Goal: Obtain resource: Download file/media

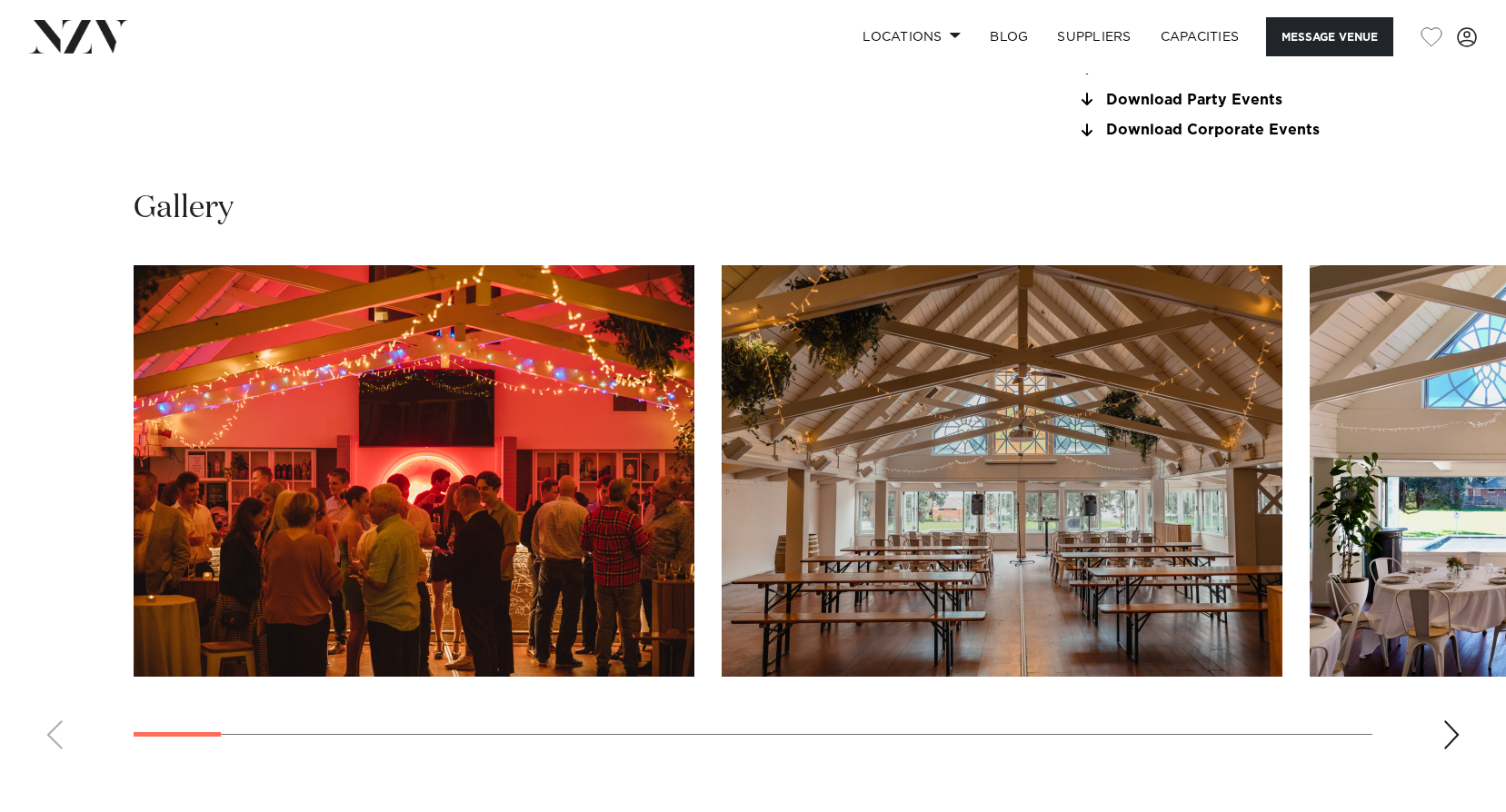
scroll to position [1726, 0]
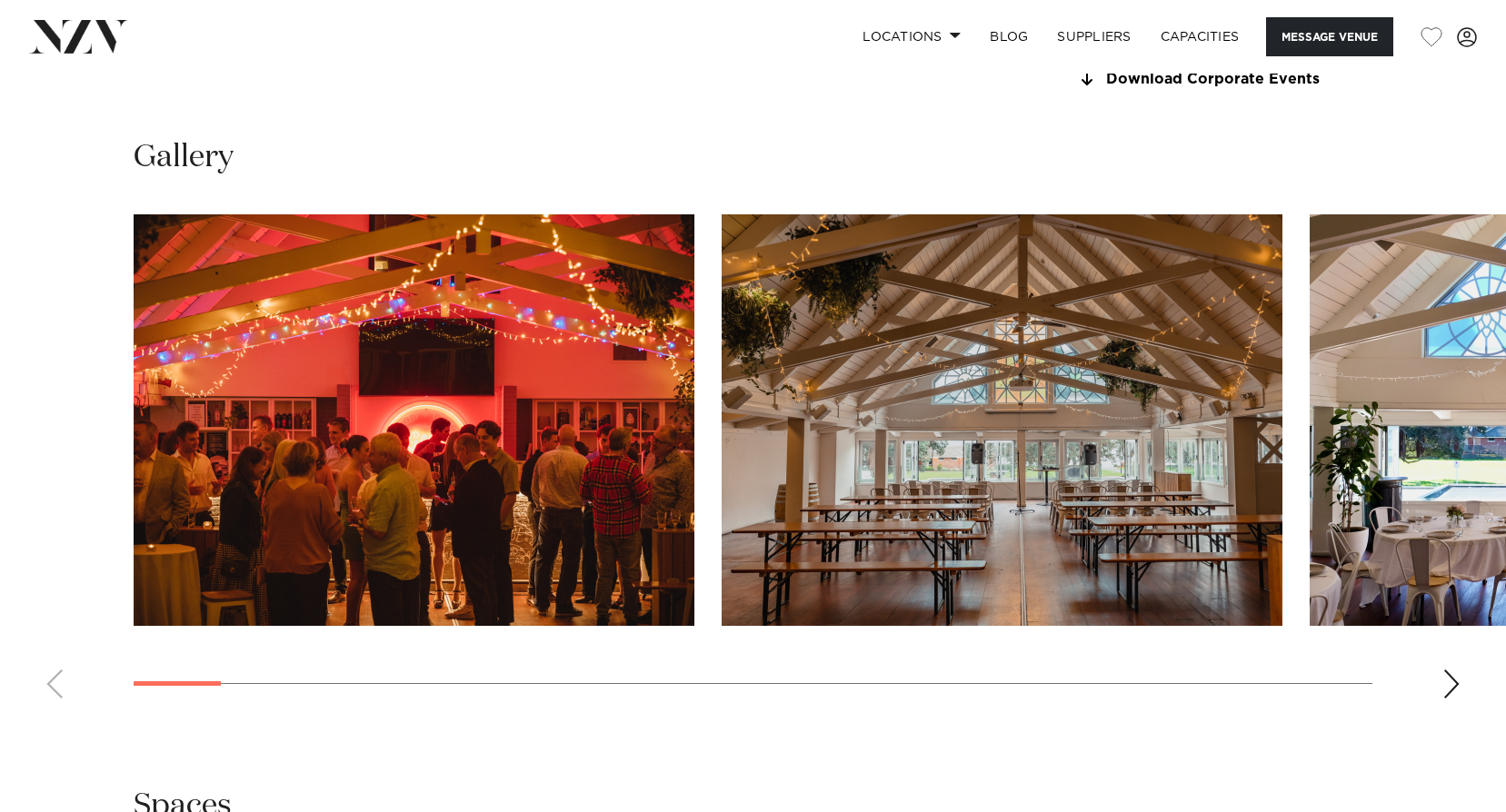
click at [1458, 684] on div "Next slide" at bounding box center [1451, 684] width 18 height 29
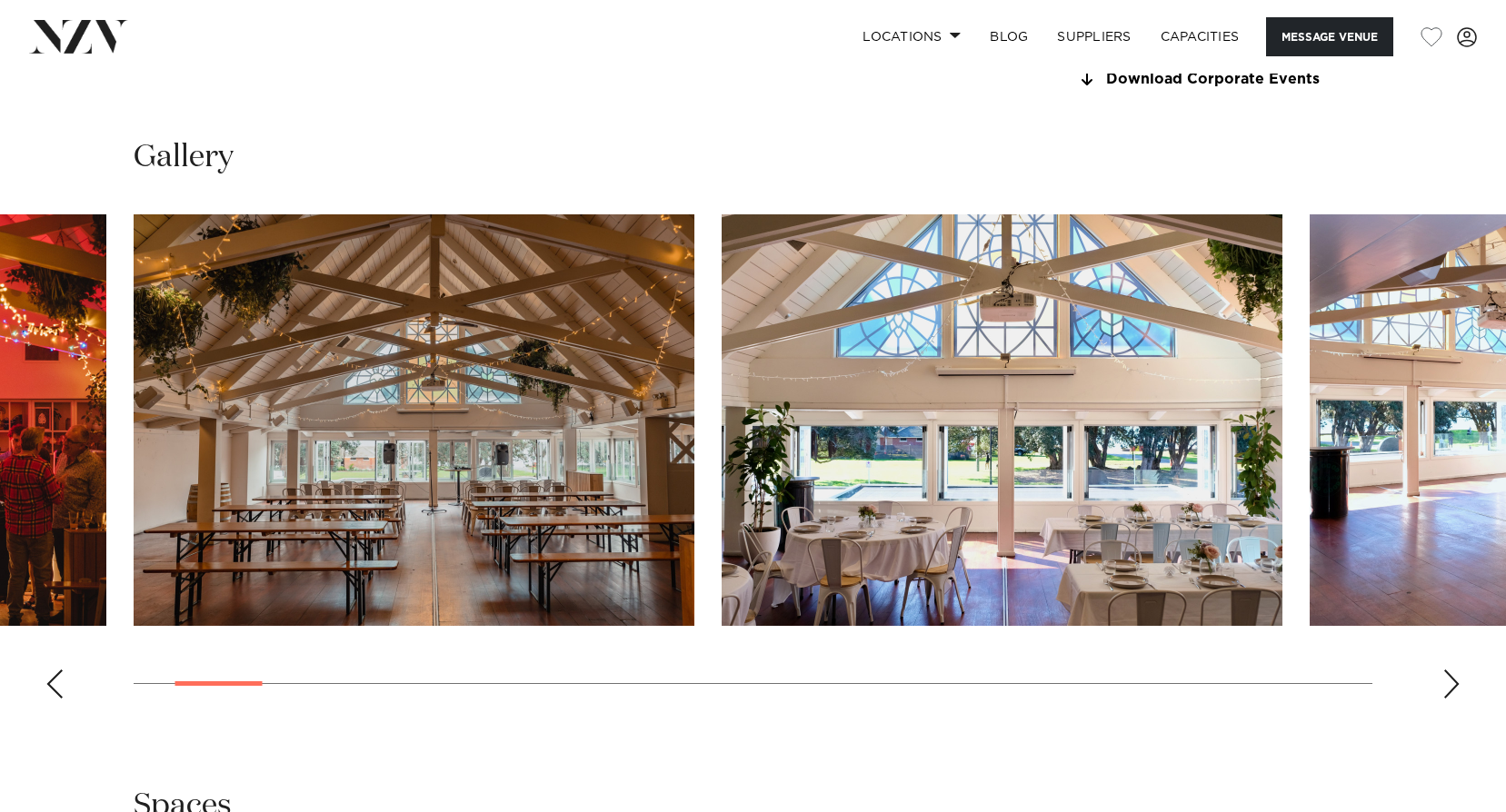
click at [1447, 685] on div "Next slide" at bounding box center [1451, 684] width 18 height 29
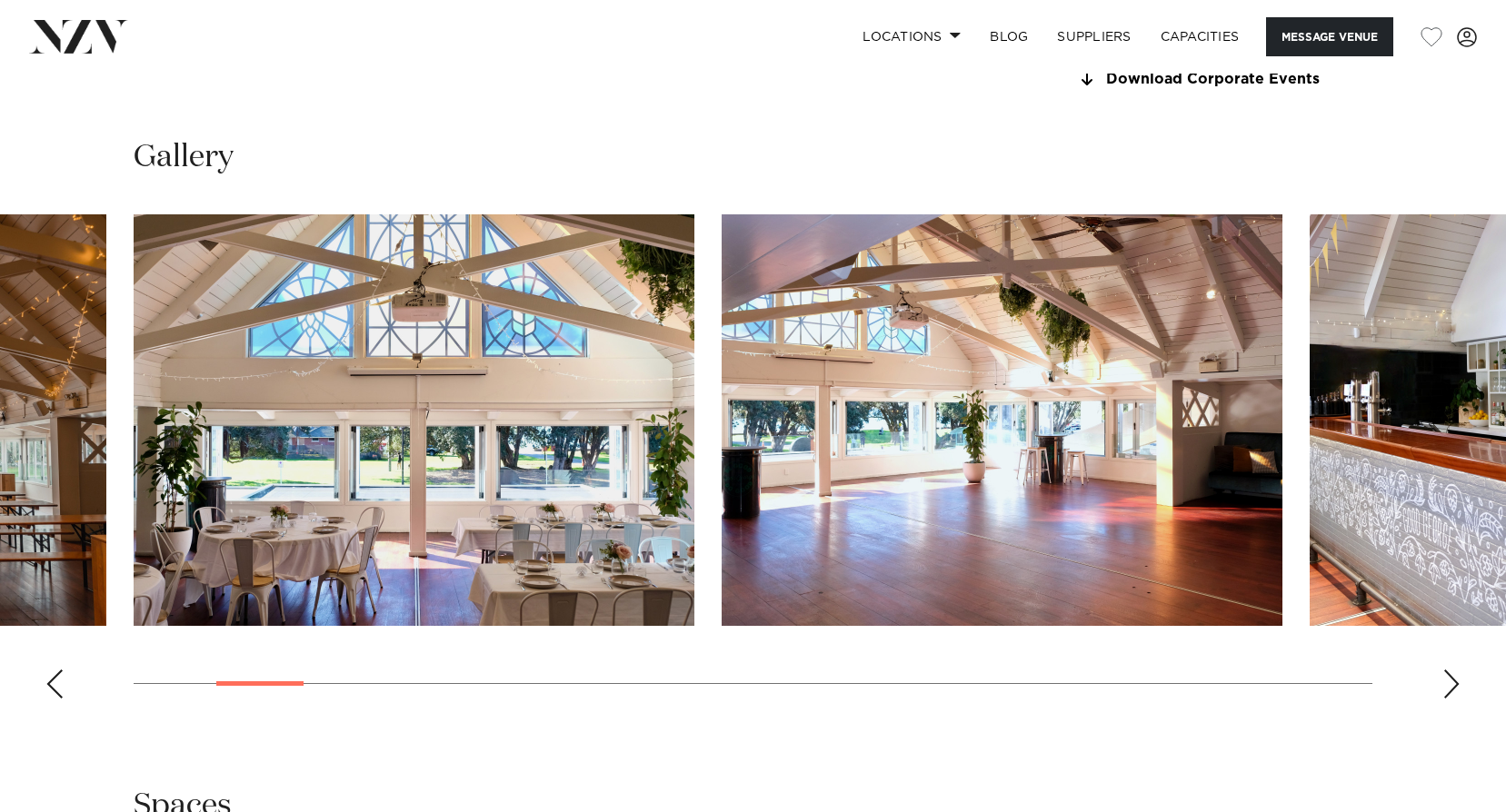
click at [1447, 685] on div "Next slide" at bounding box center [1451, 684] width 18 height 29
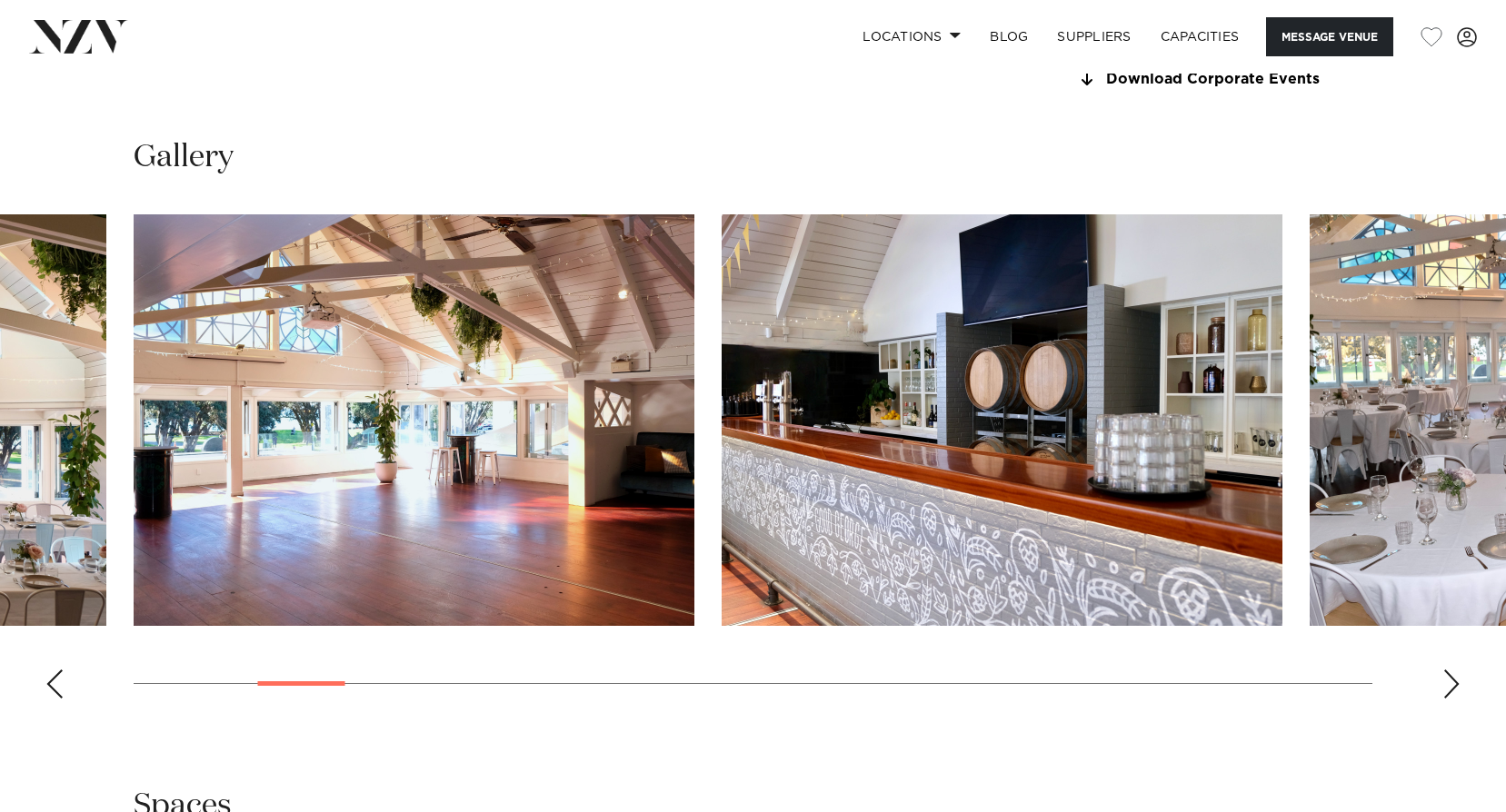
click at [1447, 685] on div "Next slide" at bounding box center [1451, 684] width 18 height 29
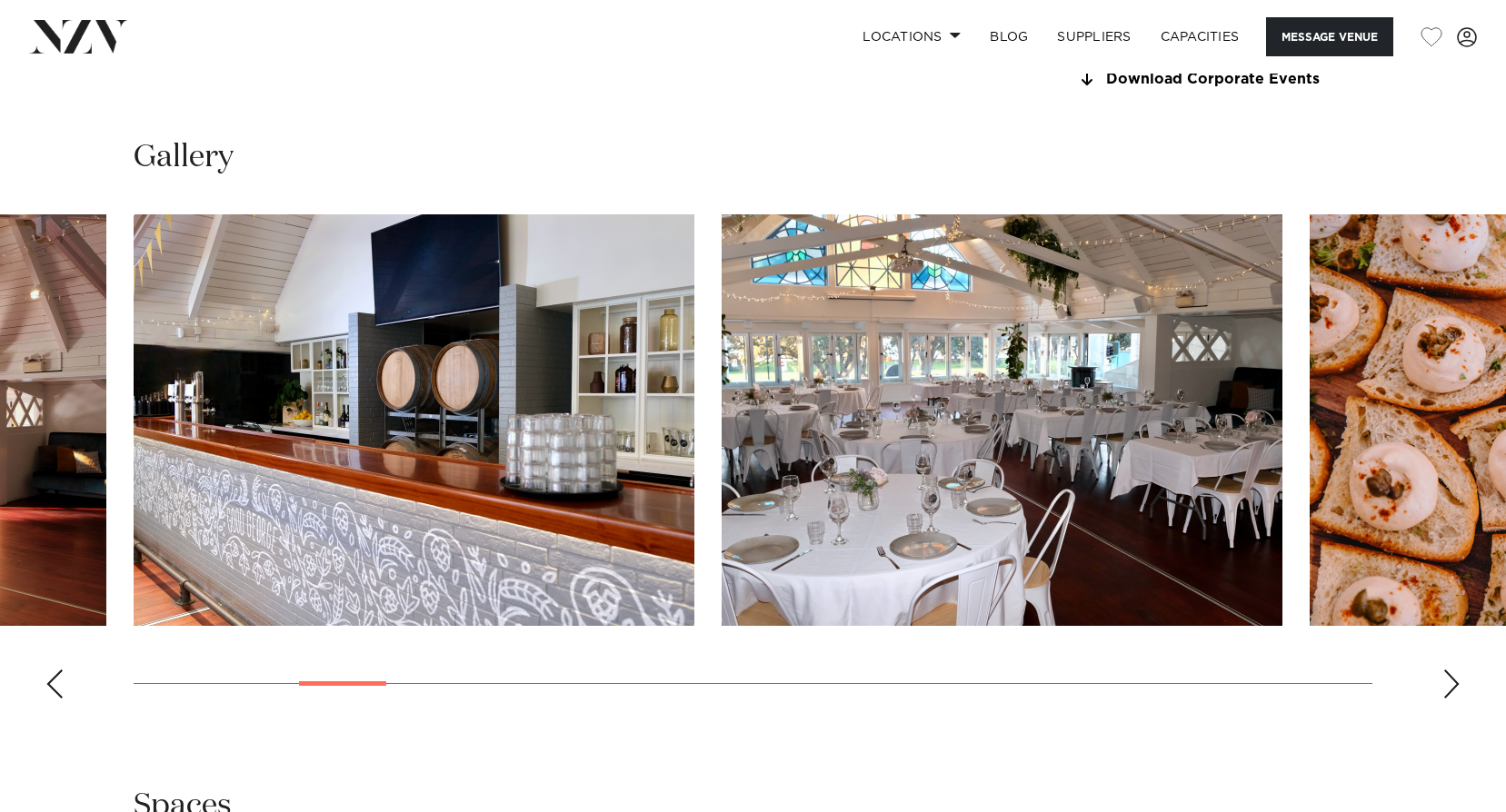
click at [1447, 685] on div "Next slide" at bounding box center [1451, 684] width 18 height 29
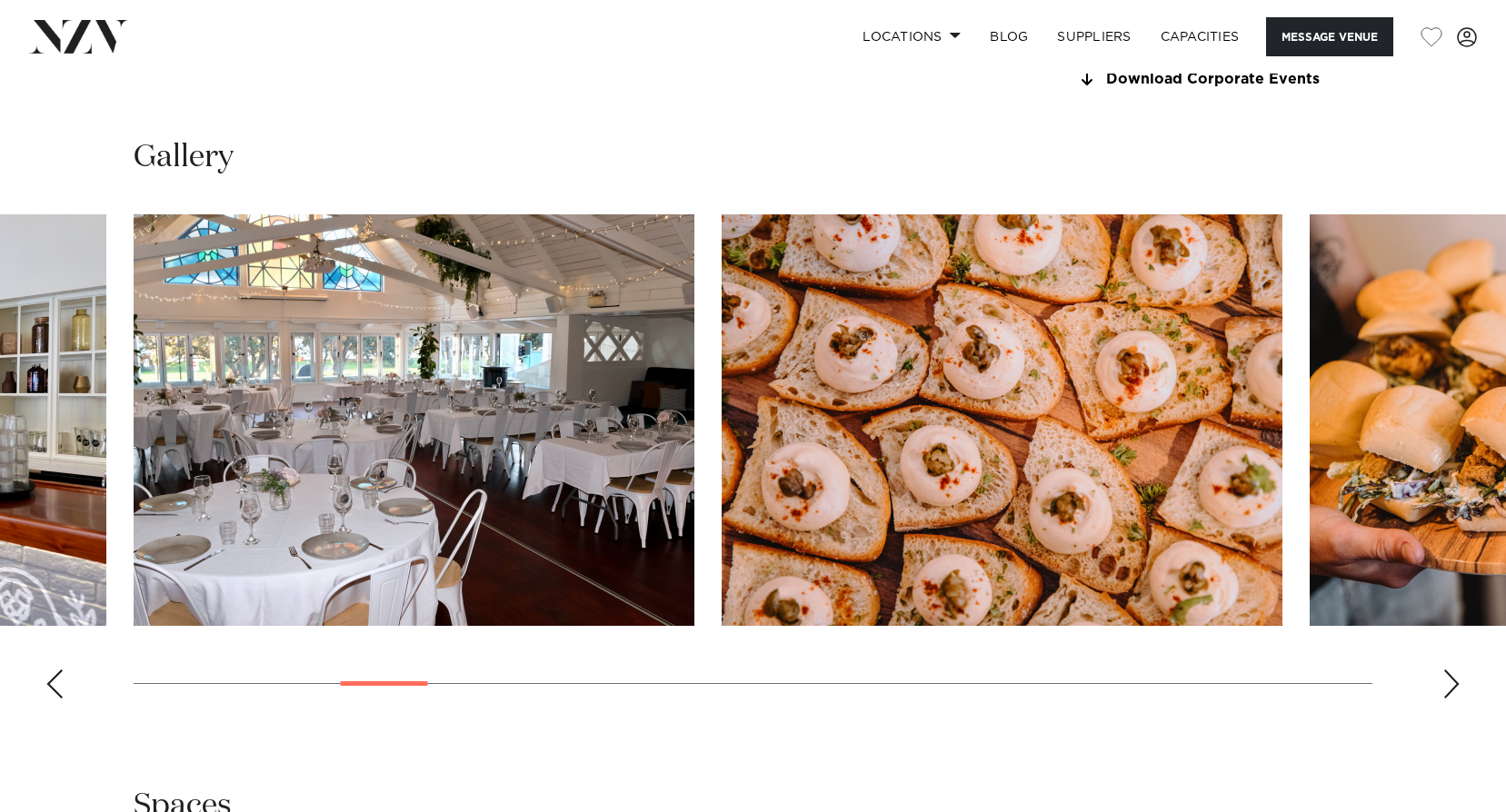
click at [1447, 685] on div "Next slide" at bounding box center [1451, 684] width 18 height 29
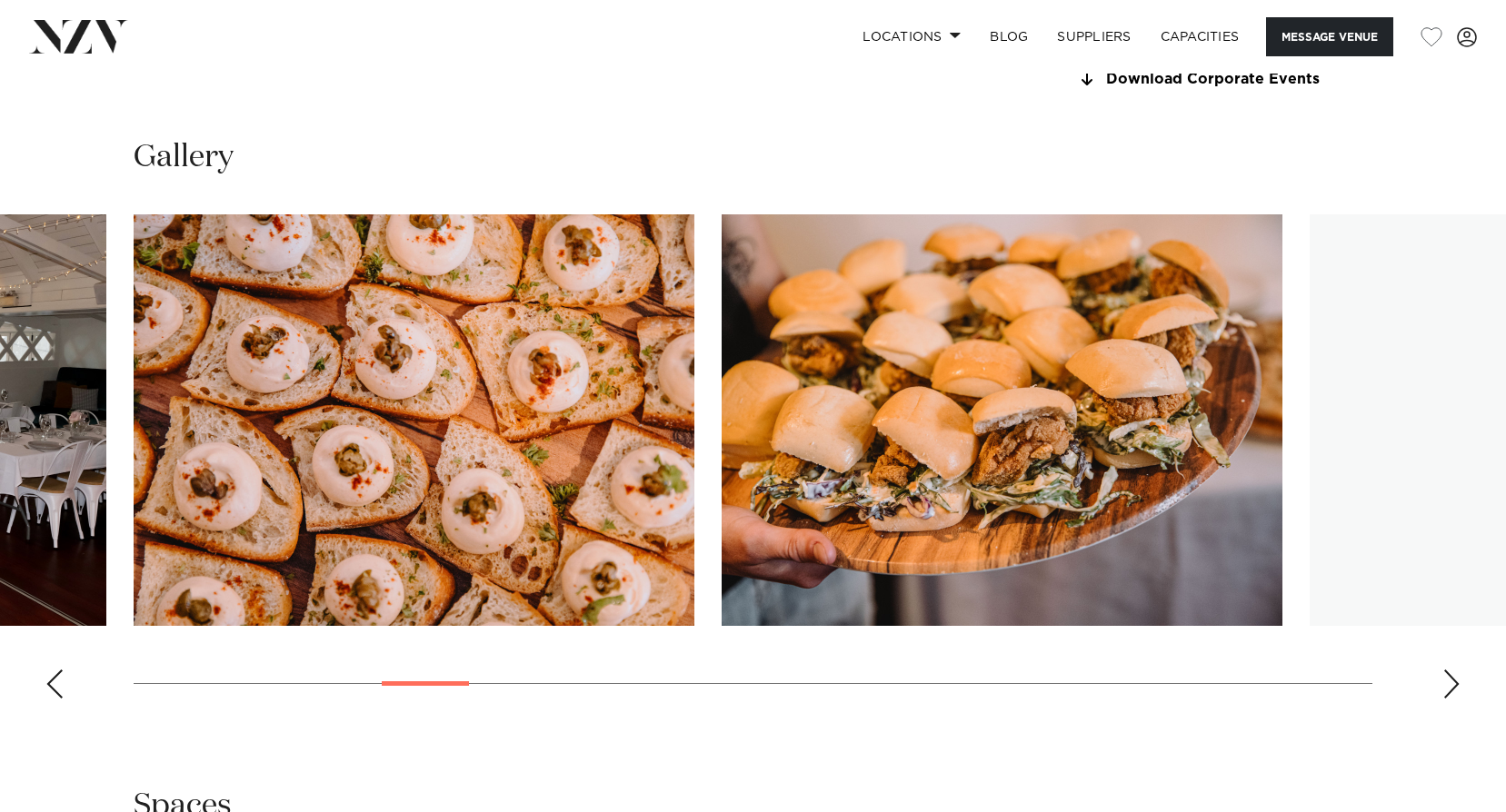
click at [1447, 685] on div "Next slide" at bounding box center [1451, 684] width 18 height 29
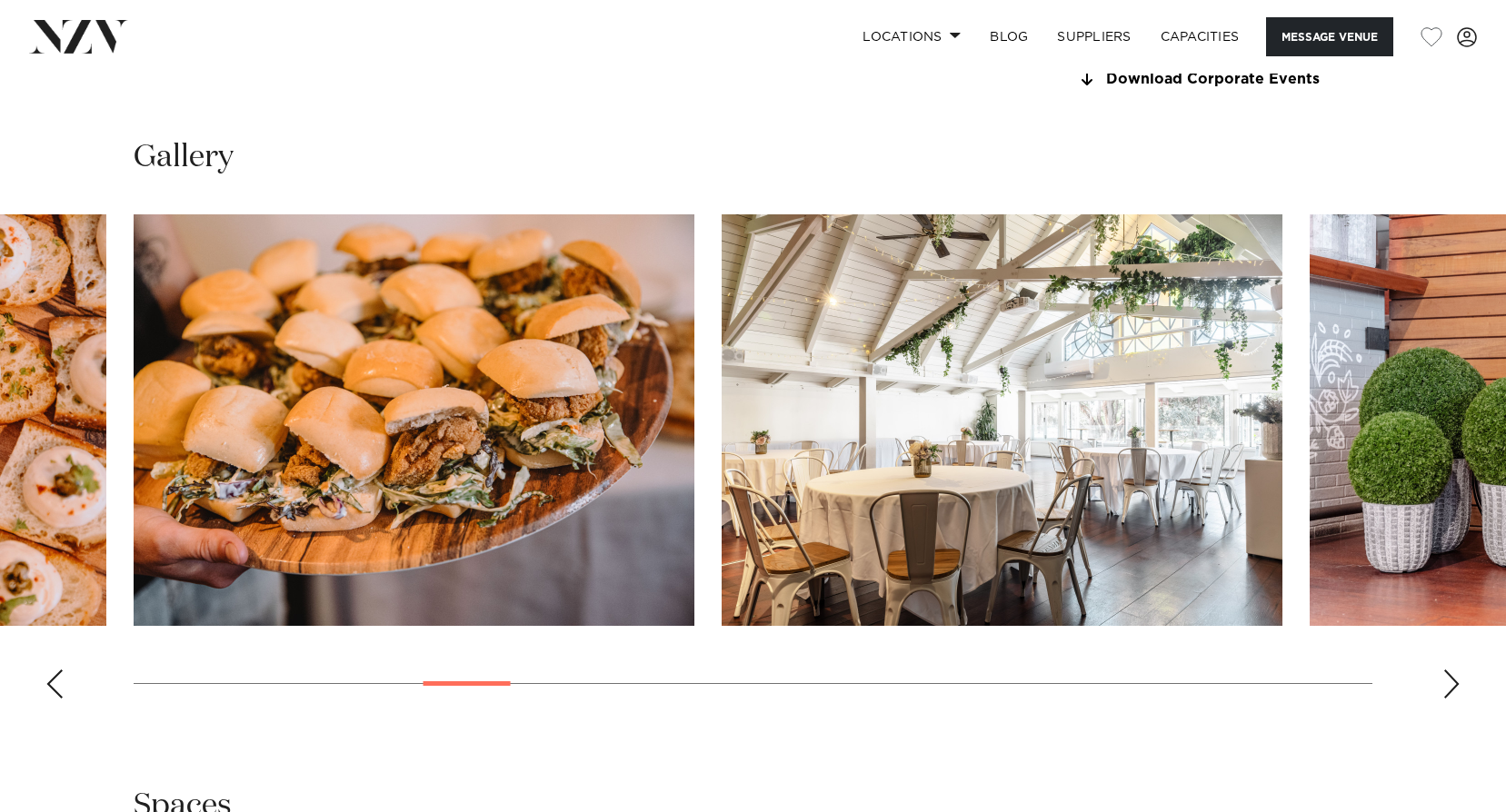
click at [1447, 685] on div "Next slide" at bounding box center [1451, 684] width 18 height 29
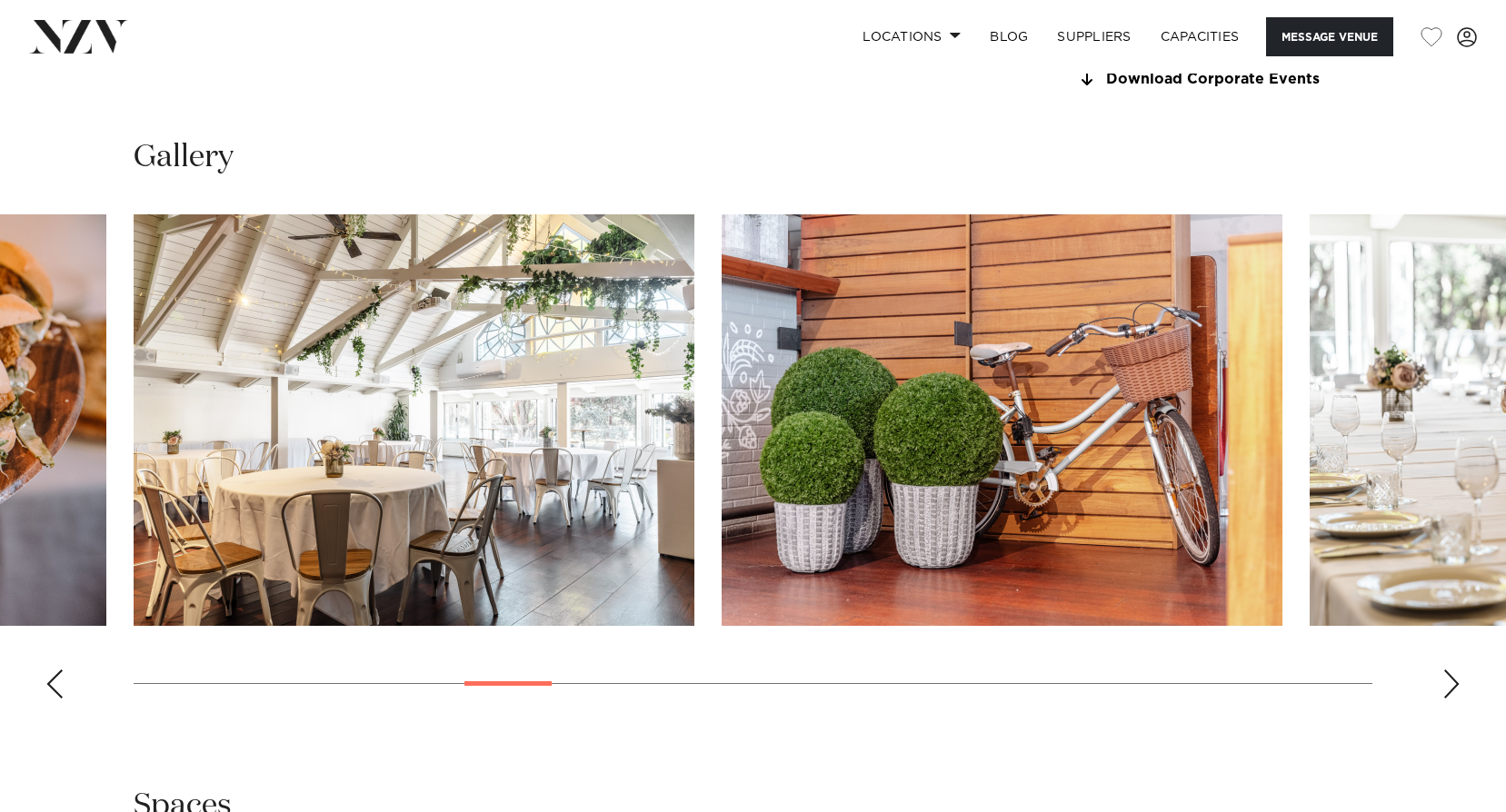
click at [1447, 685] on div "Next slide" at bounding box center [1451, 684] width 18 height 29
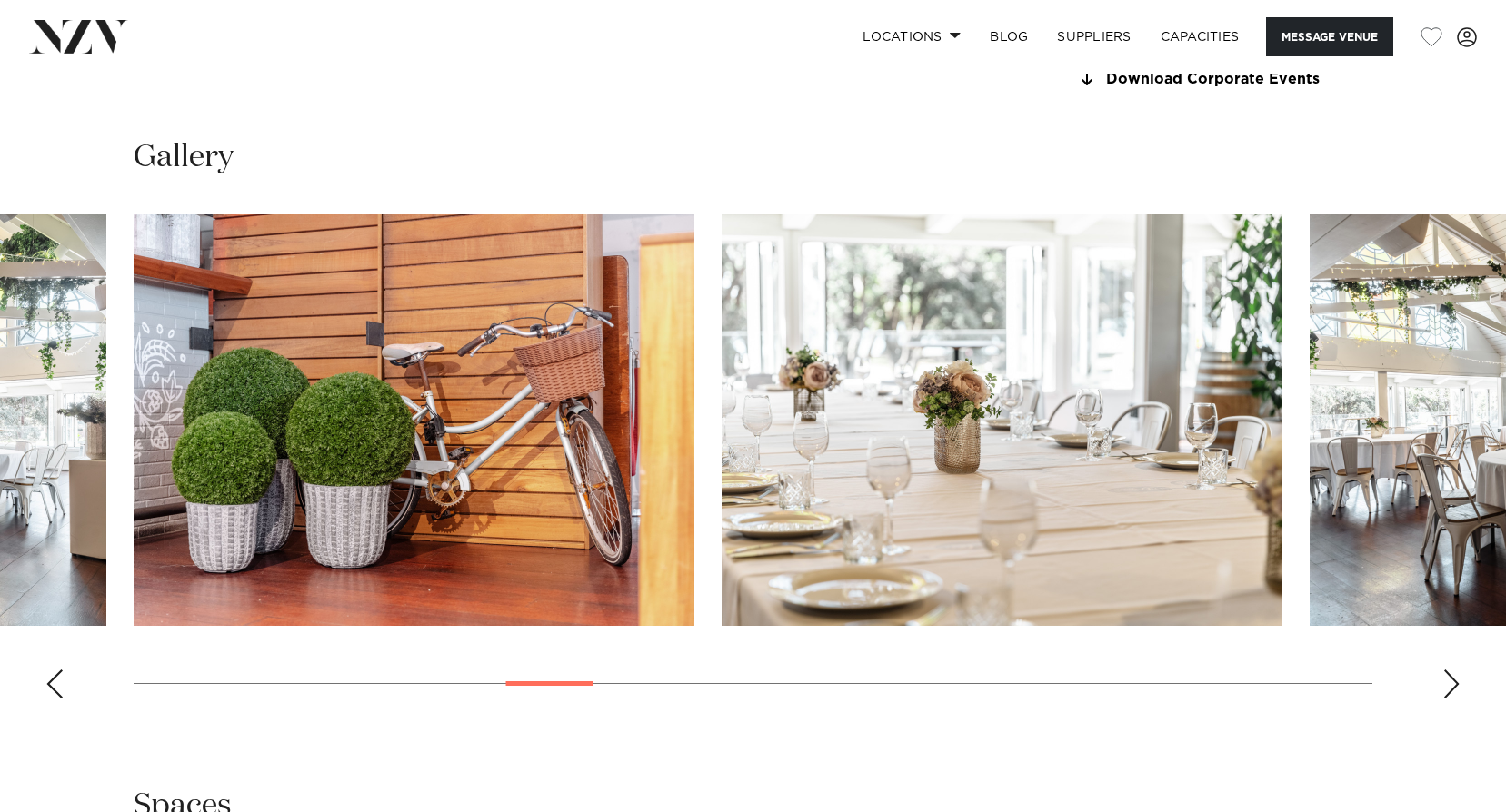
click at [1447, 685] on div "Next slide" at bounding box center [1451, 684] width 18 height 29
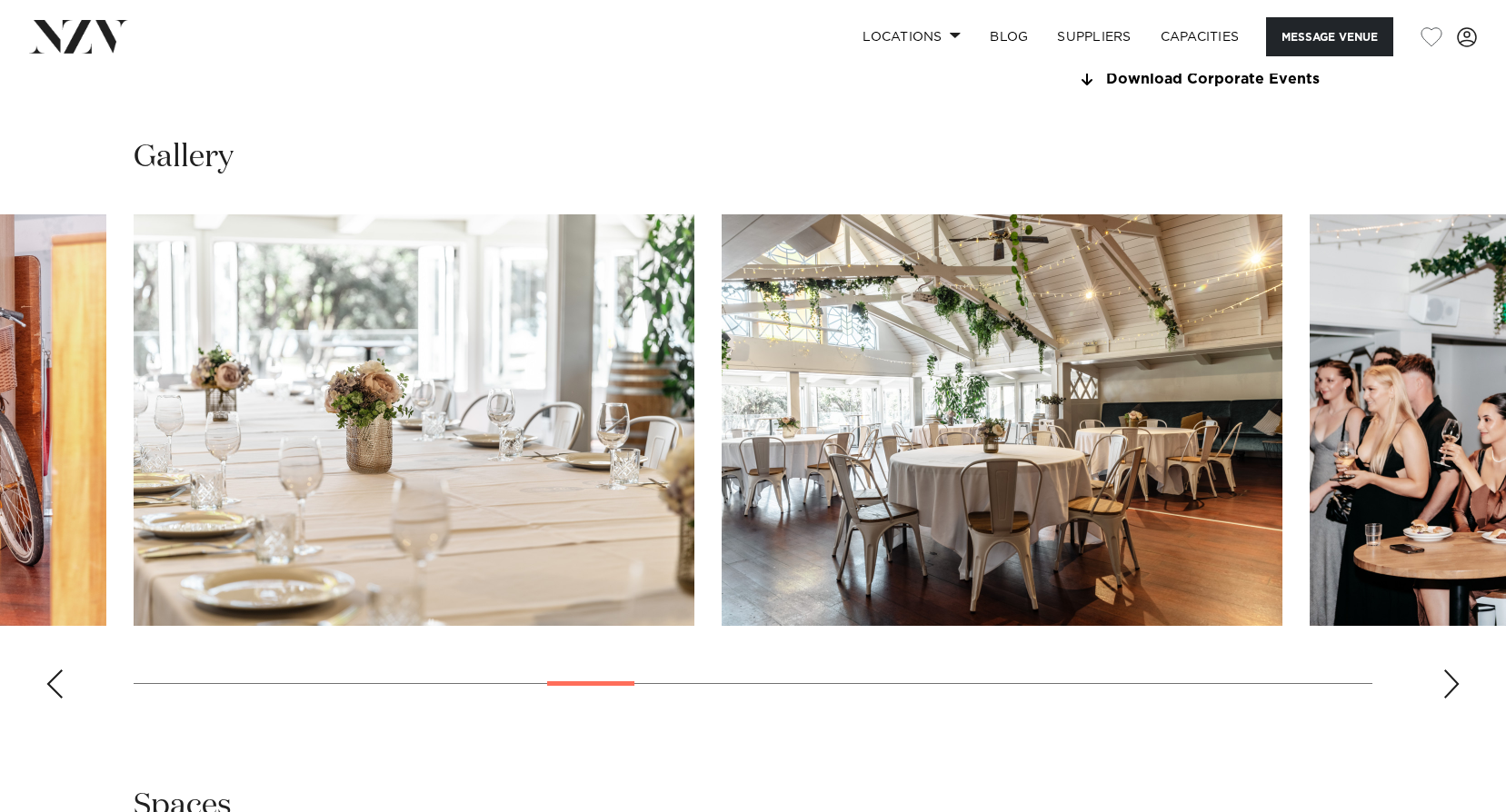
click at [1447, 685] on div "Next slide" at bounding box center [1451, 684] width 18 height 29
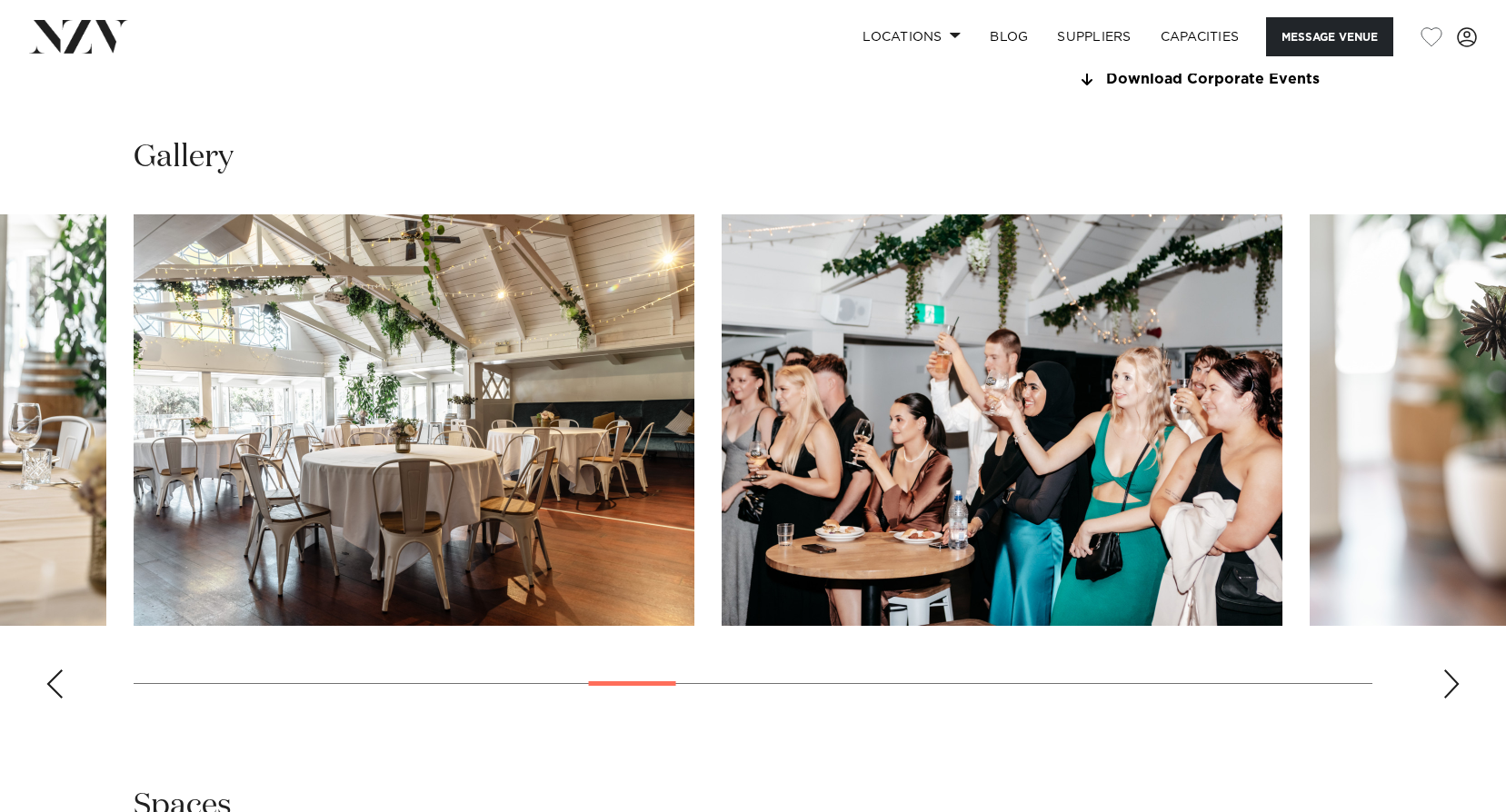
click at [1447, 685] on div "Next slide" at bounding box center [1451, 684] width 18 height 29
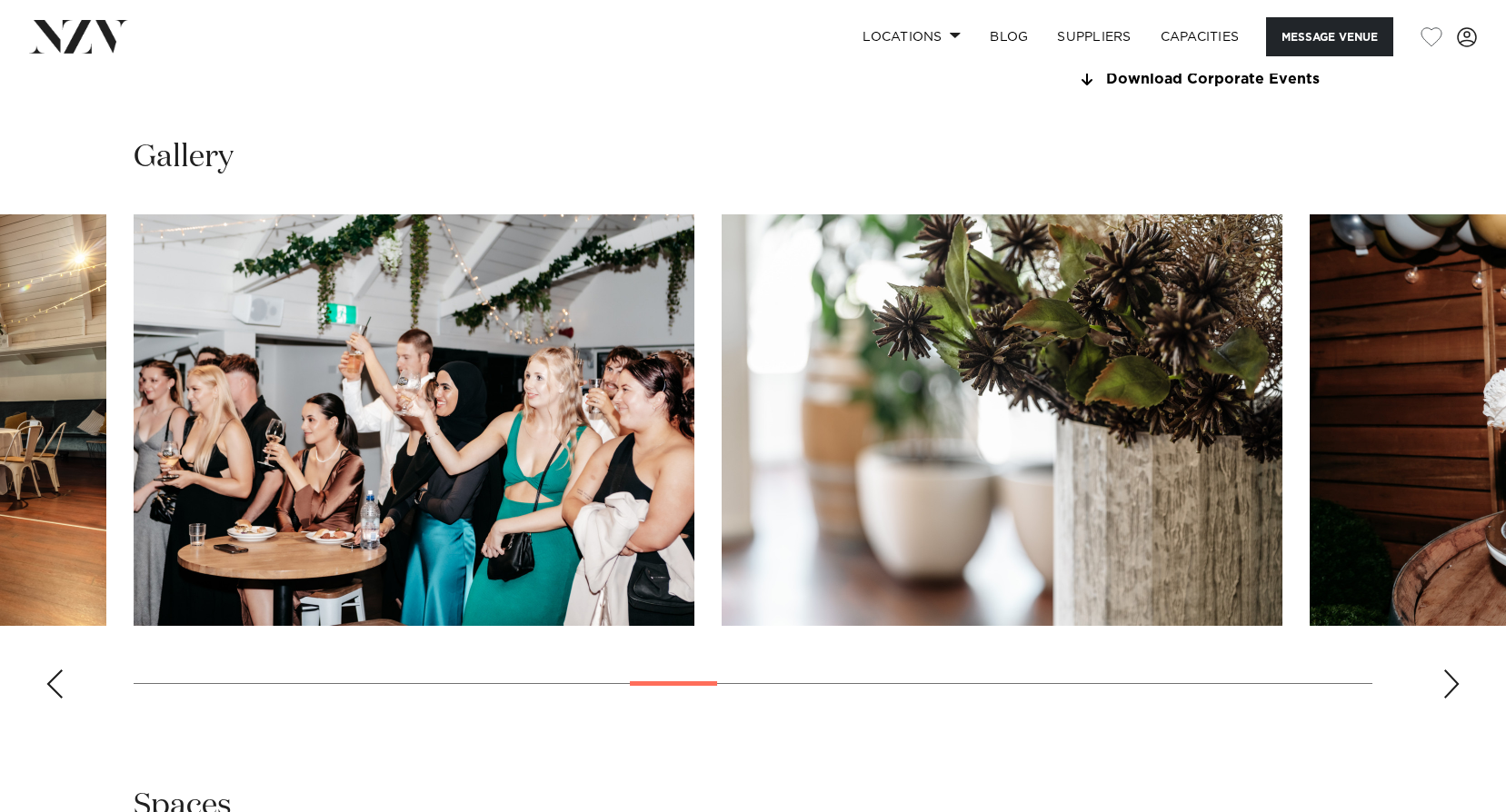
click at [1447, 685] on div "Next slide" at bounding box center [1451, 684] width 18 height 29
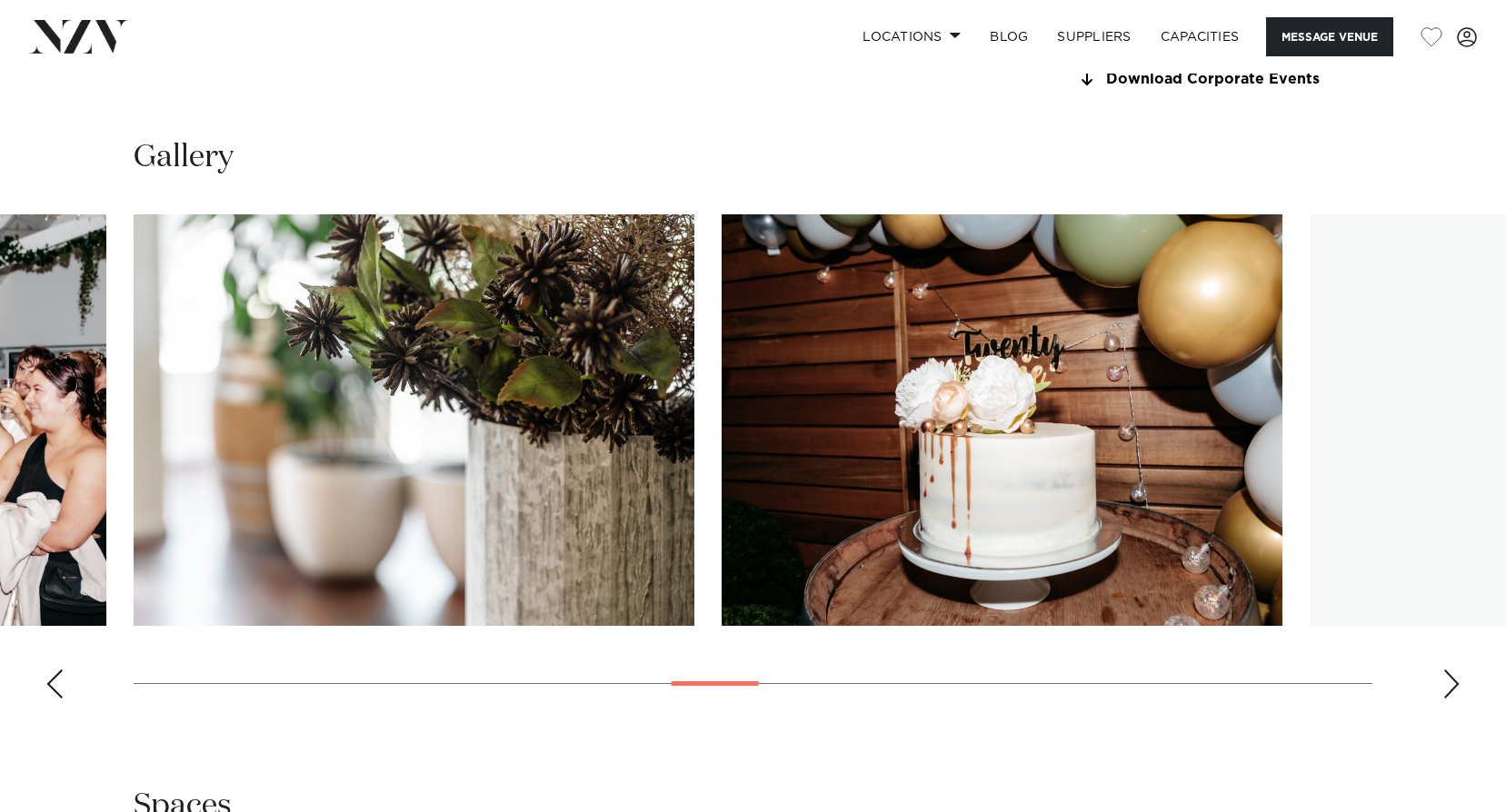
click at [1447, 685] on div "Next slide" at bounding box center [1451, 684] width 18 height 29
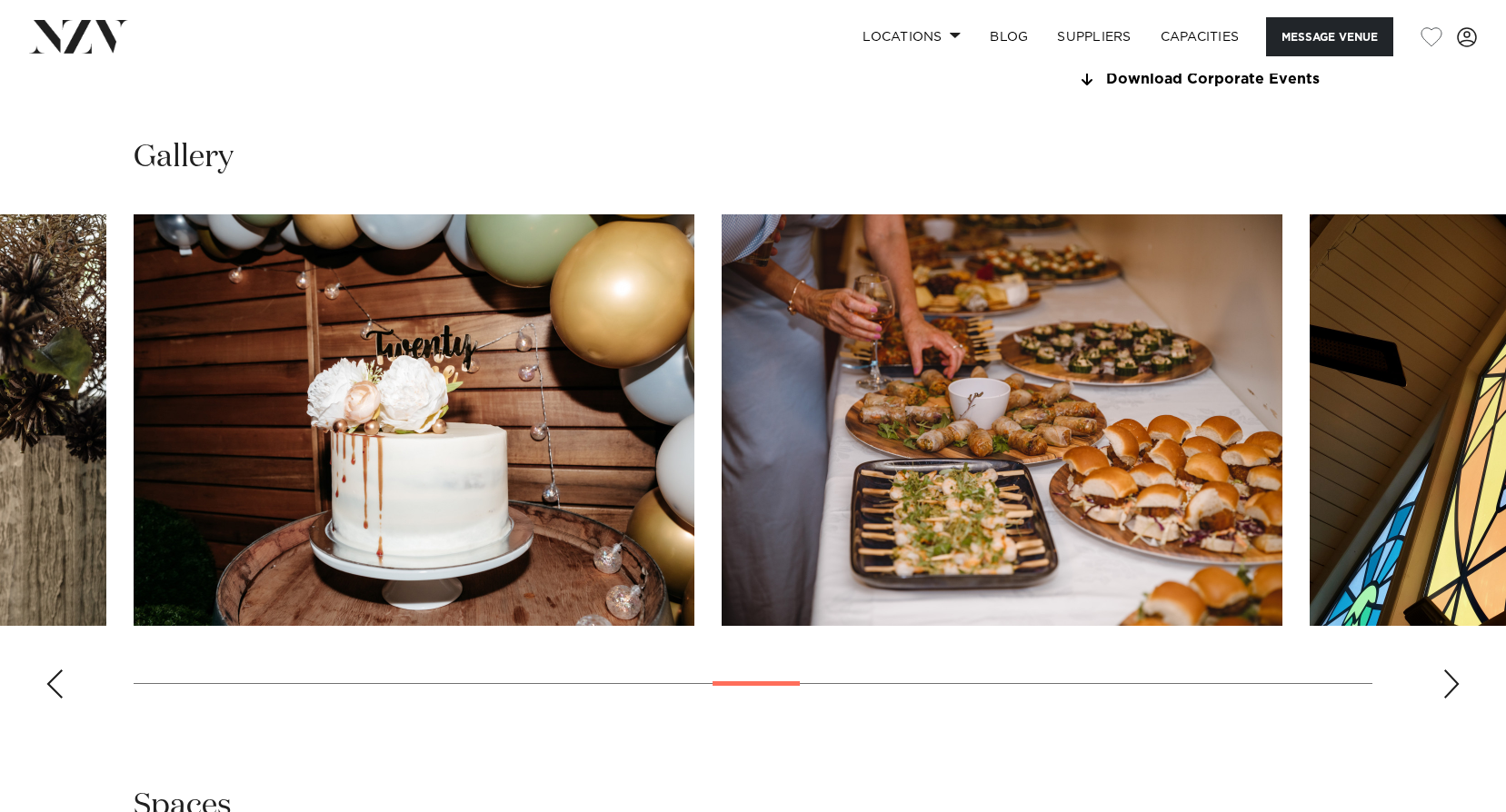
click at [1447, 685] on div "Next slide" at bounding box center [1451, 684] width 18 height 29
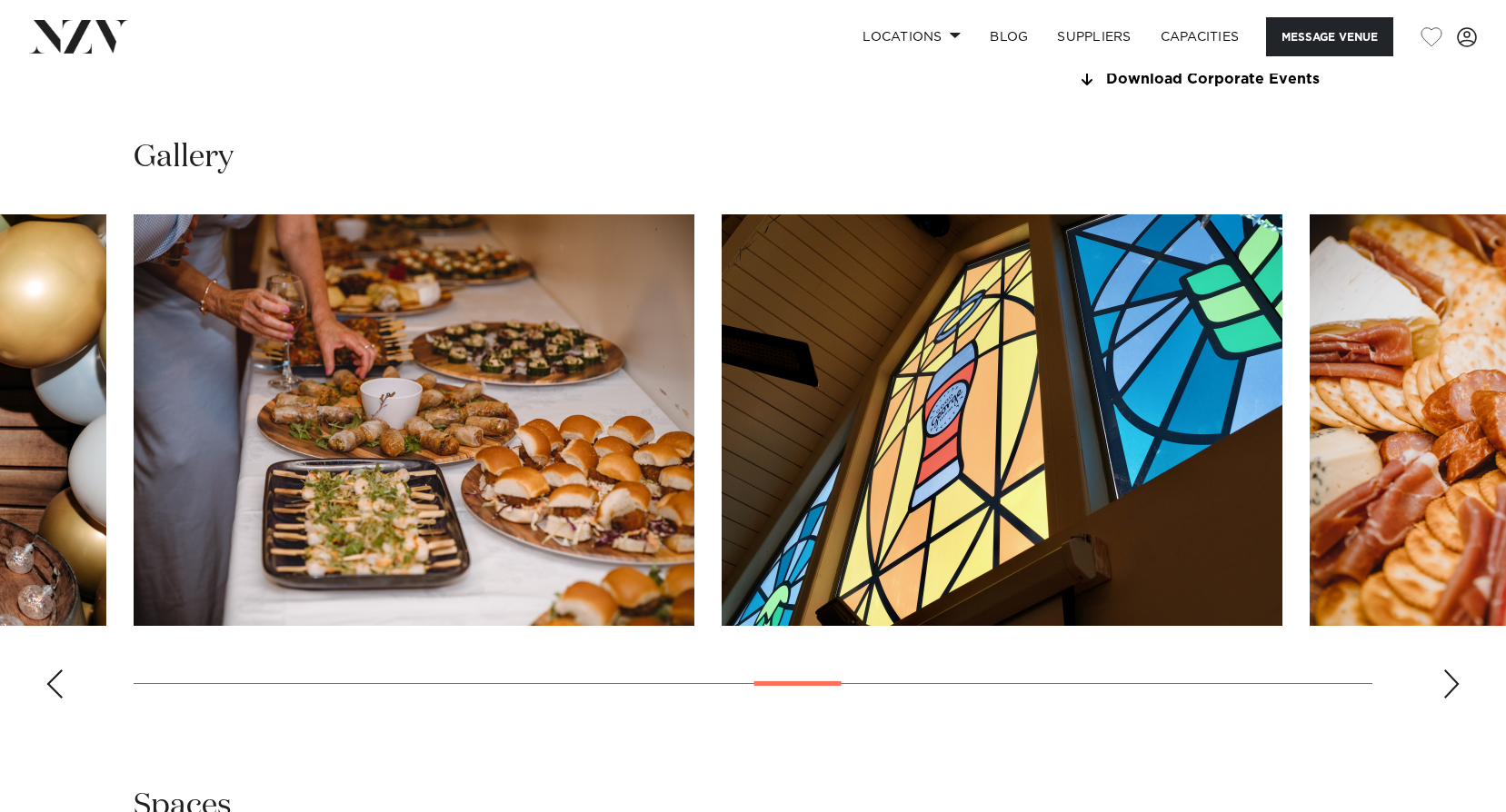
click at [1447, 685] on div "Next slide" at bounding box center [1451, 684] width 18 height 29
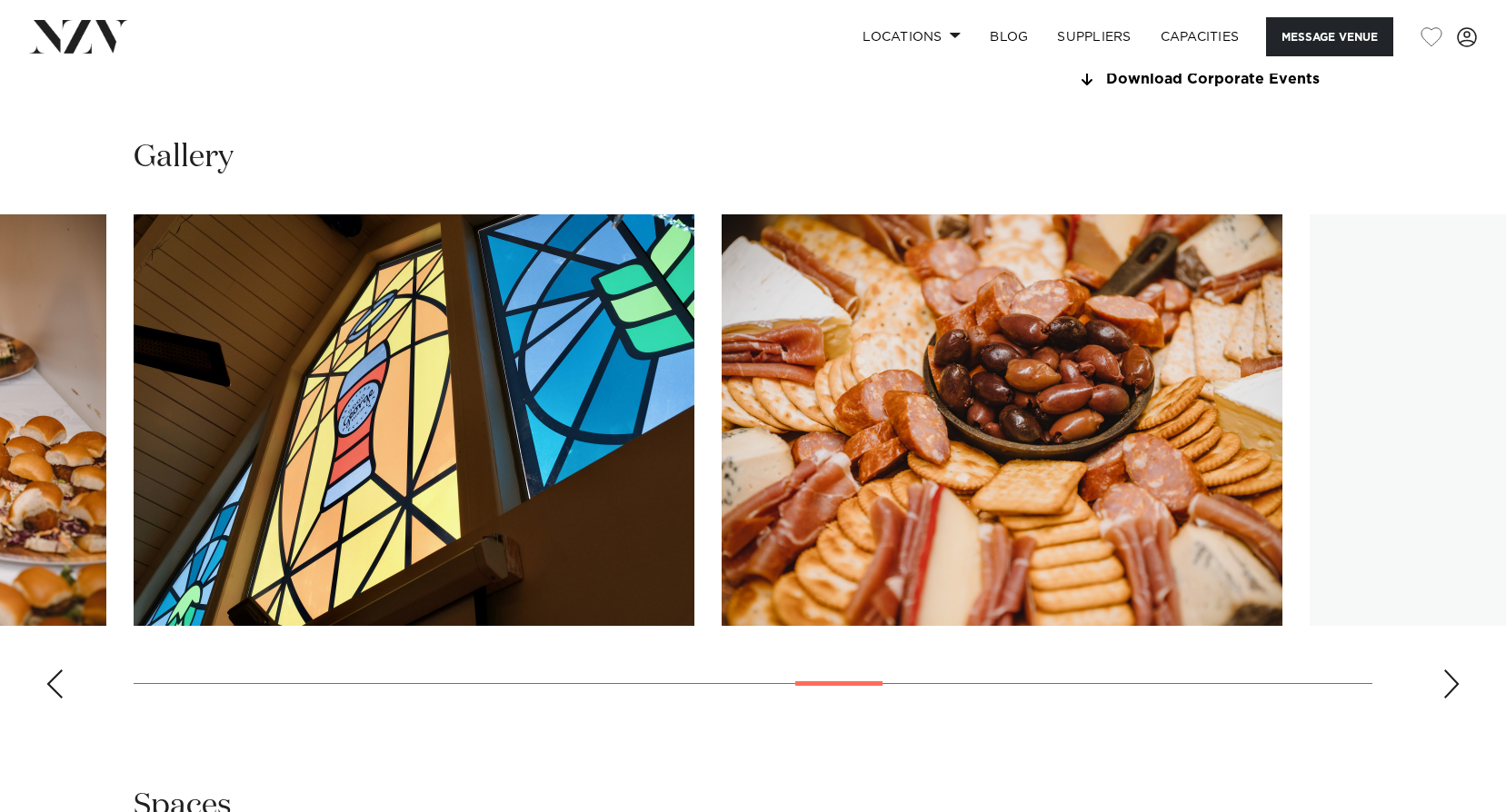
click at [1447, 685] on div "Next slide" at bounding box center [1451, 684] width 18 height 29
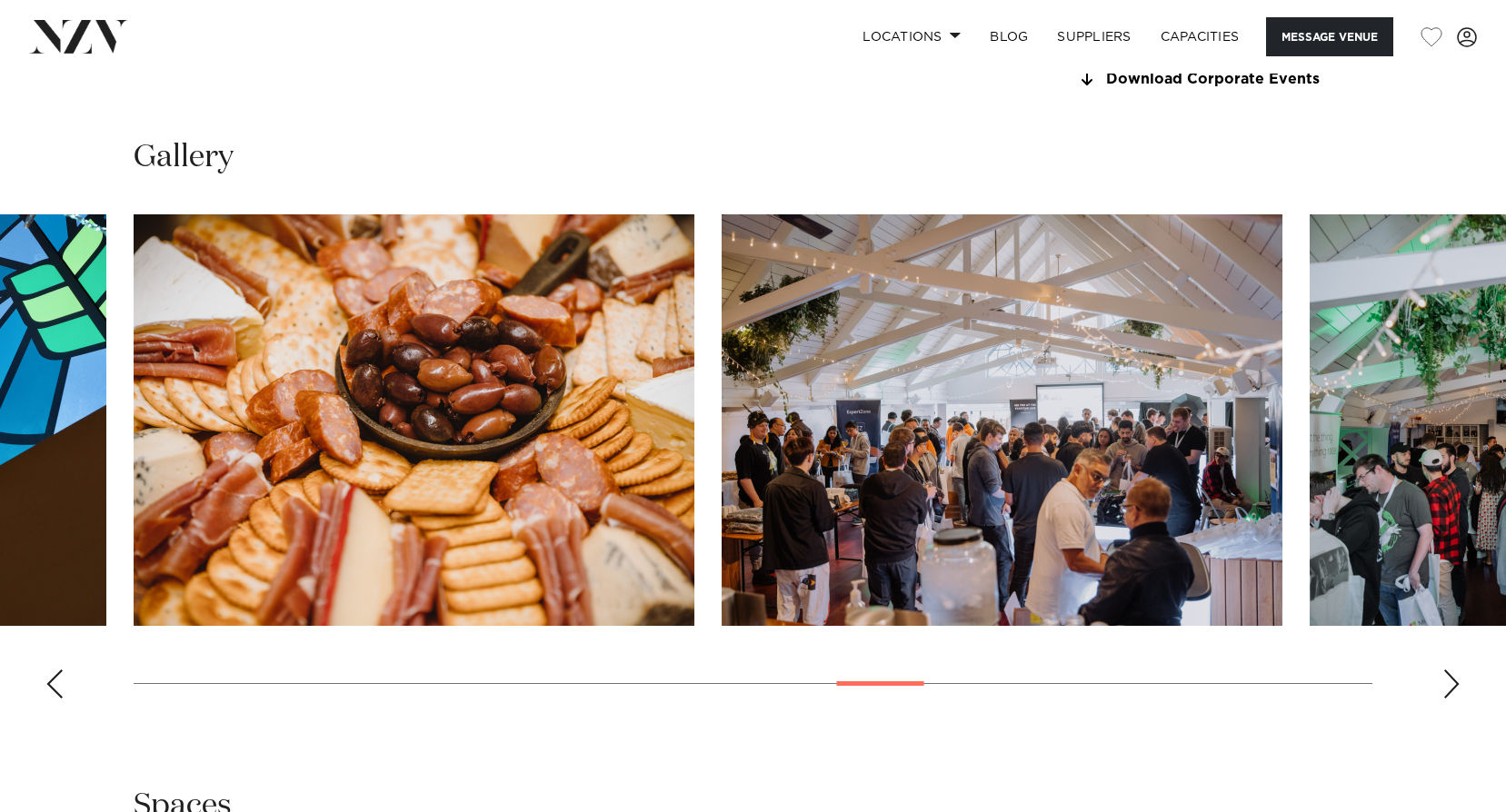
click at [1447, 685] on div "Next slide" at bounding box center [1451, 684] width 18 height 29
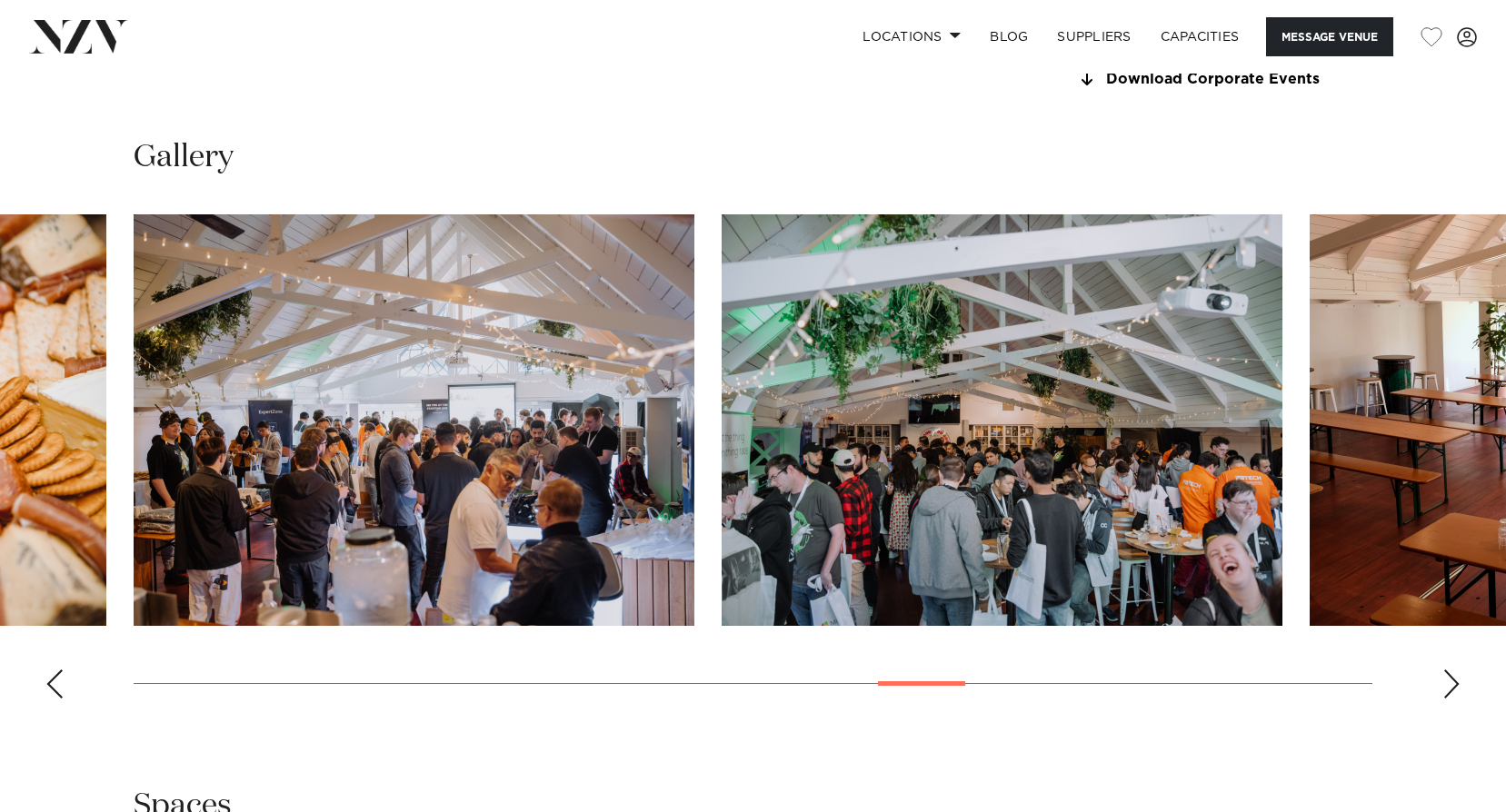
click at [1447, 685] on div "Next slide" at bounding box center [1451, 684] width 18 height 29
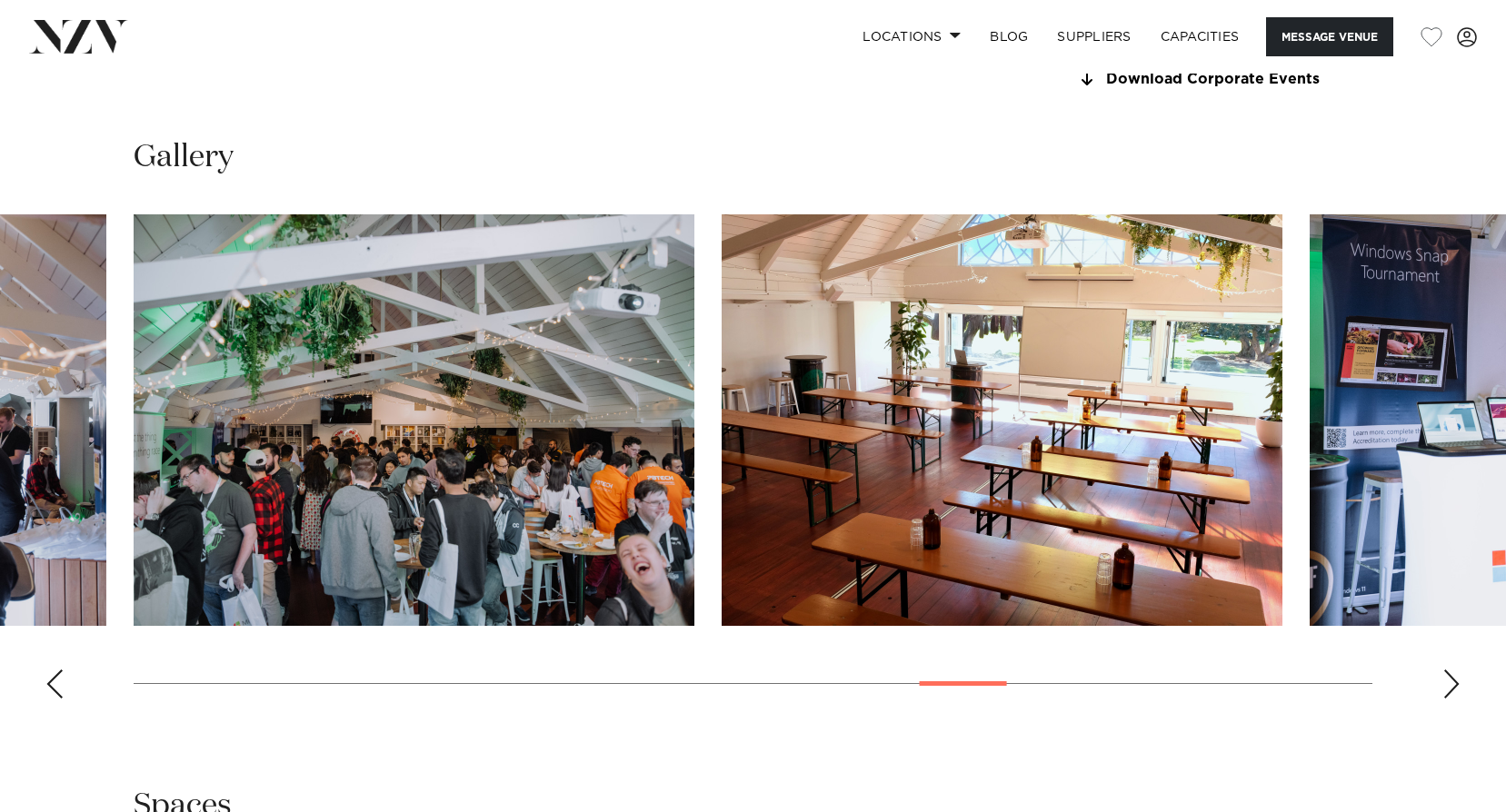
click at [1447, 685] on div "Next slide" at bounding box center [1451, 684] width 18 height 29
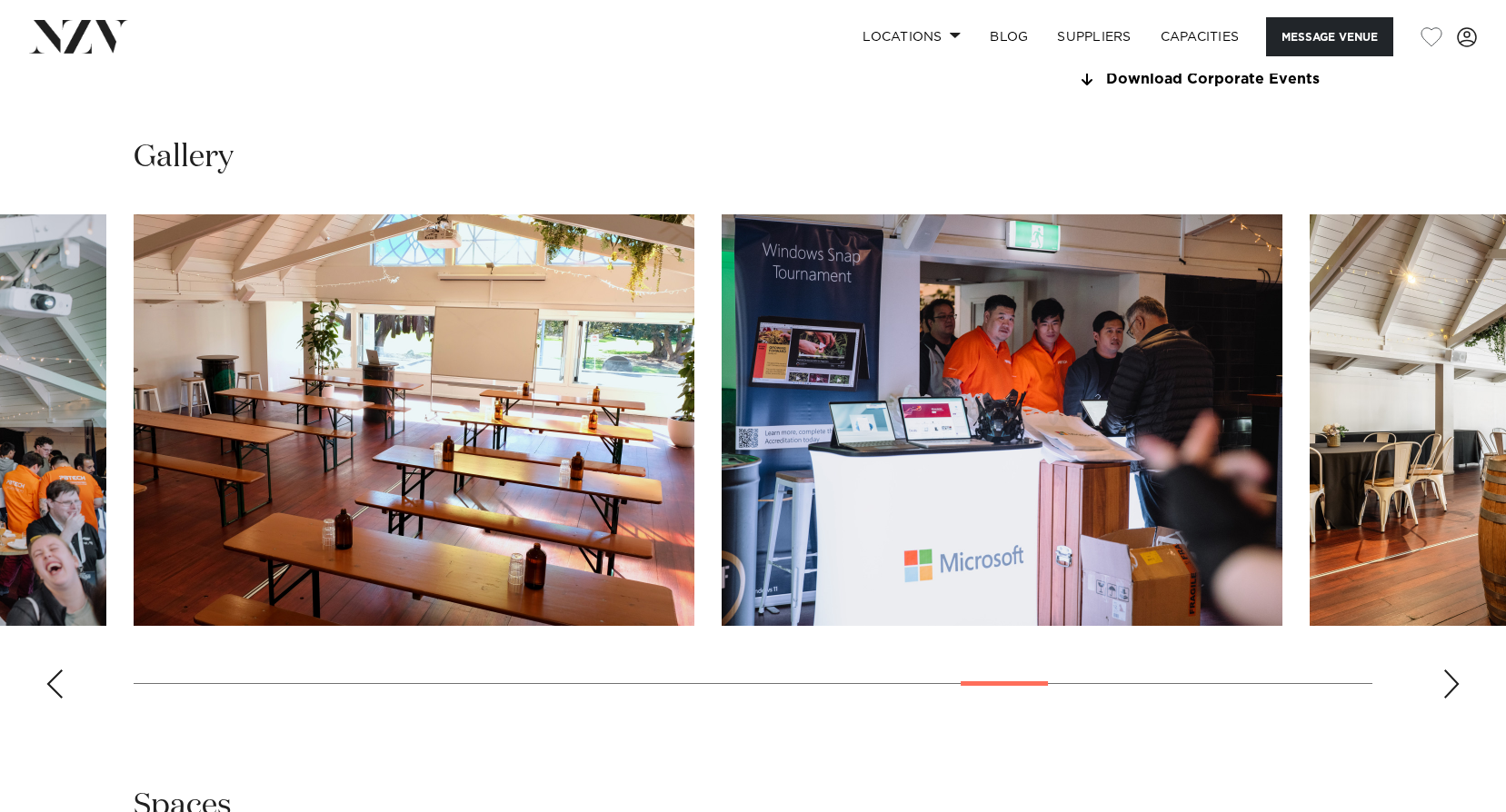
click at [1447, 685] on div "Next slide" at bounding box center [1451, 684] width 18 height 29
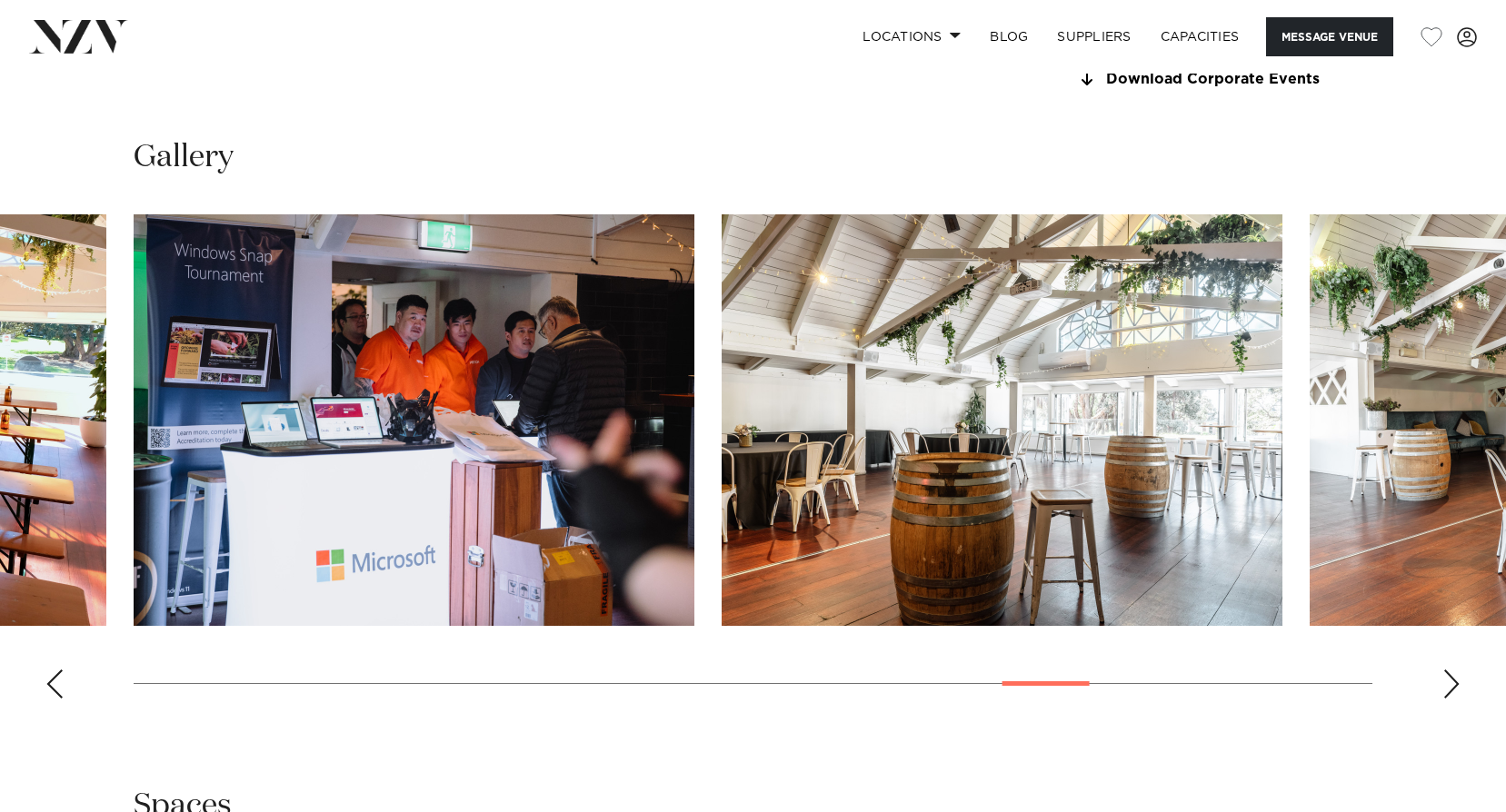
click at [1447, 685] on div "Next slide" at bounding box center [1451, 684] width 18 height 29
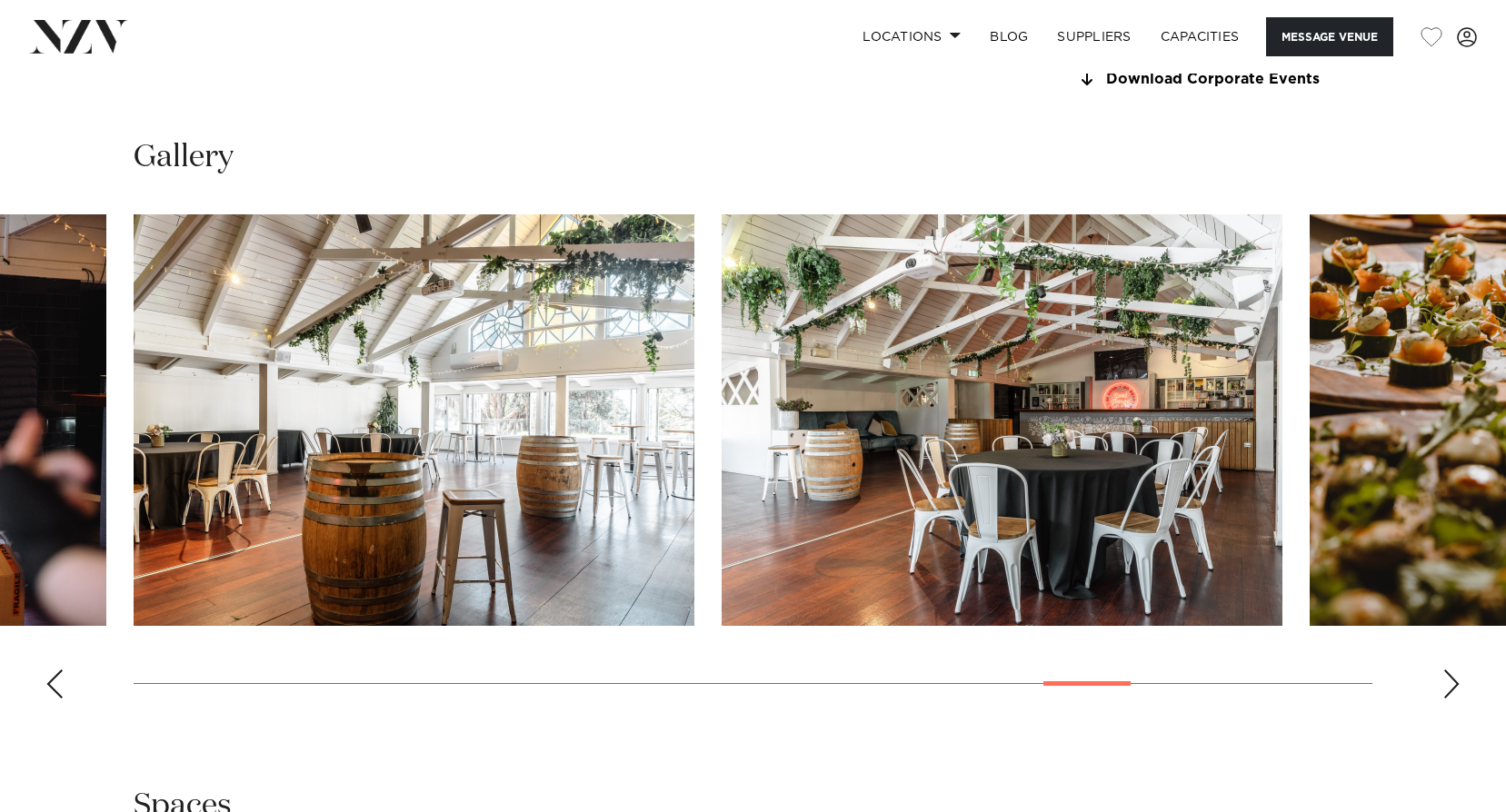
click at [1447, 685] on div "Next slide" at bounding box center [1451, 684] width 18 height 29
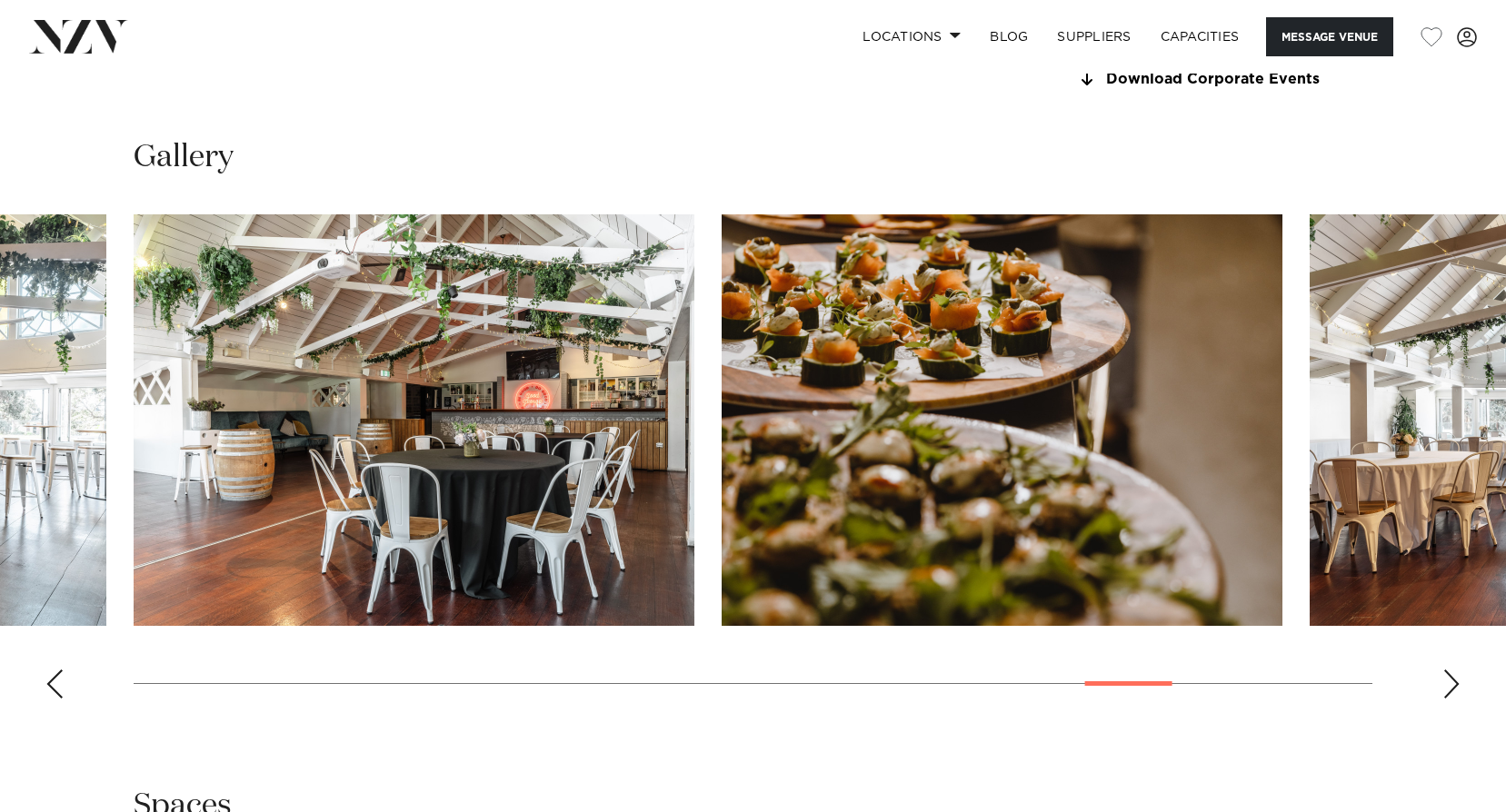
click at [1447, 685] on div "Next slide" at bounding box center [1451, 684] width 18 height 29
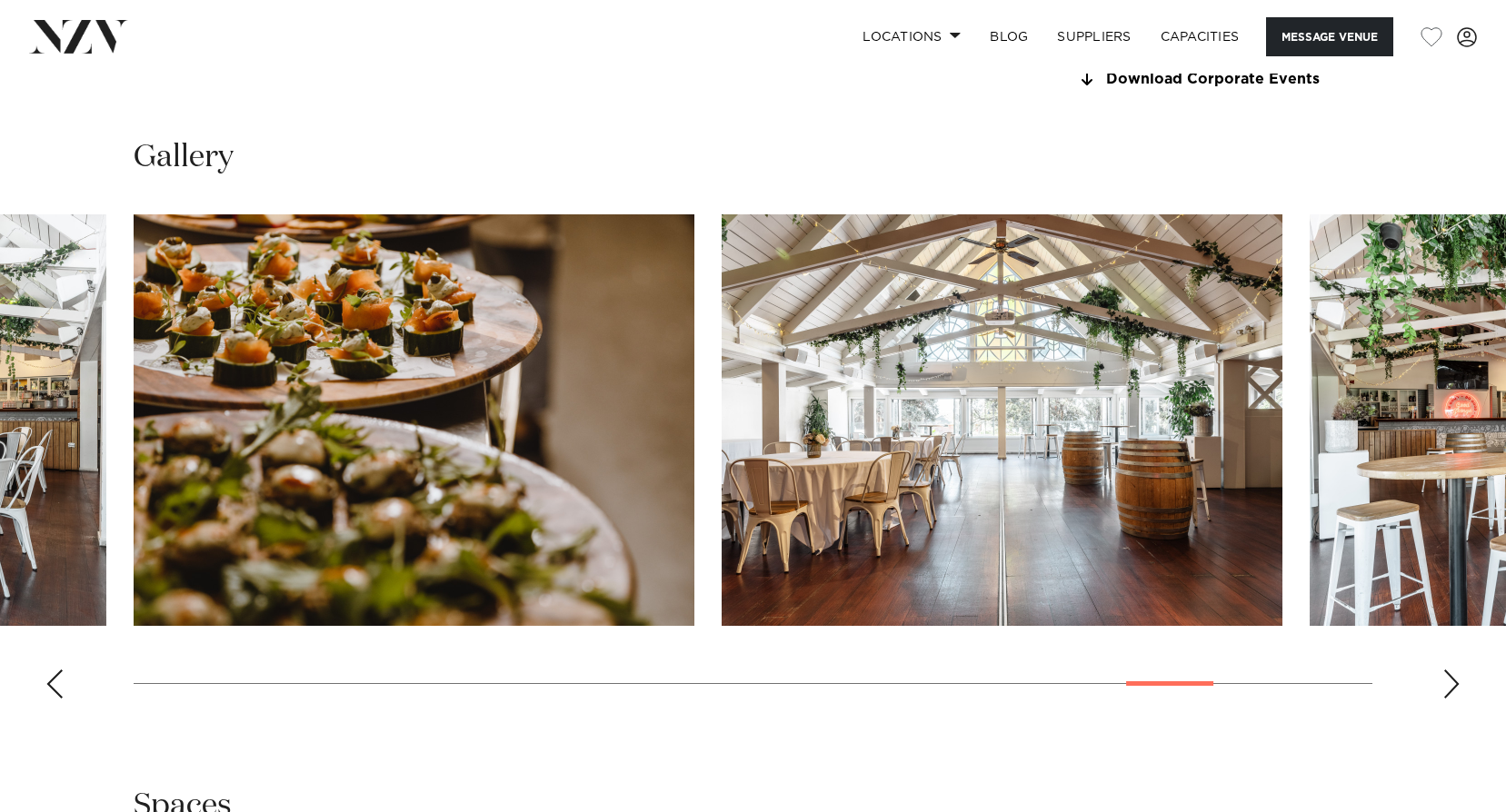
click at [1447, 685] on div "Next slide" at bounding box center [1451, 684] width 18 height 29
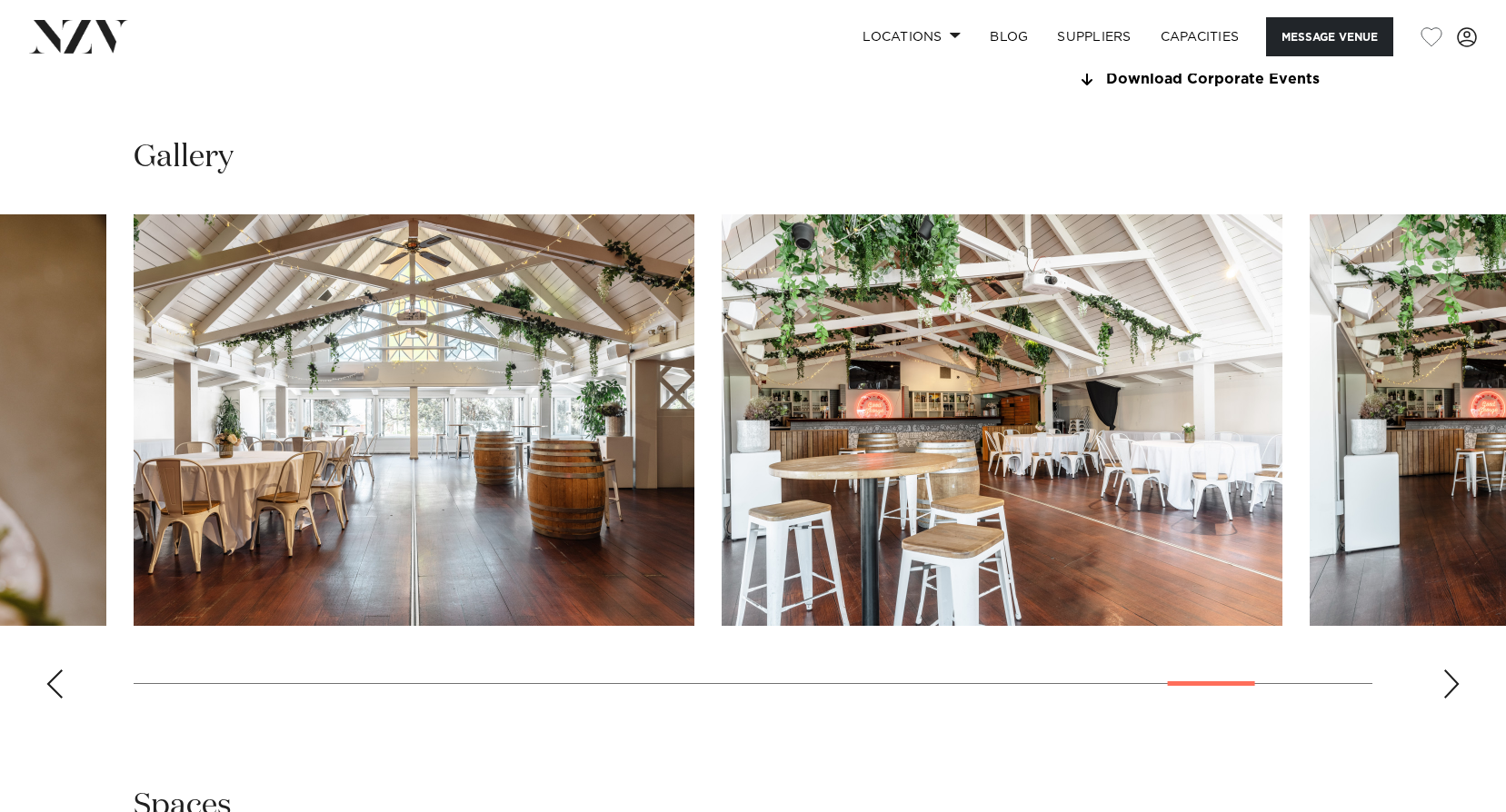
click at [1447, 685] on div "Next slide" at bounding box center [1451, 684] width 18 height 29
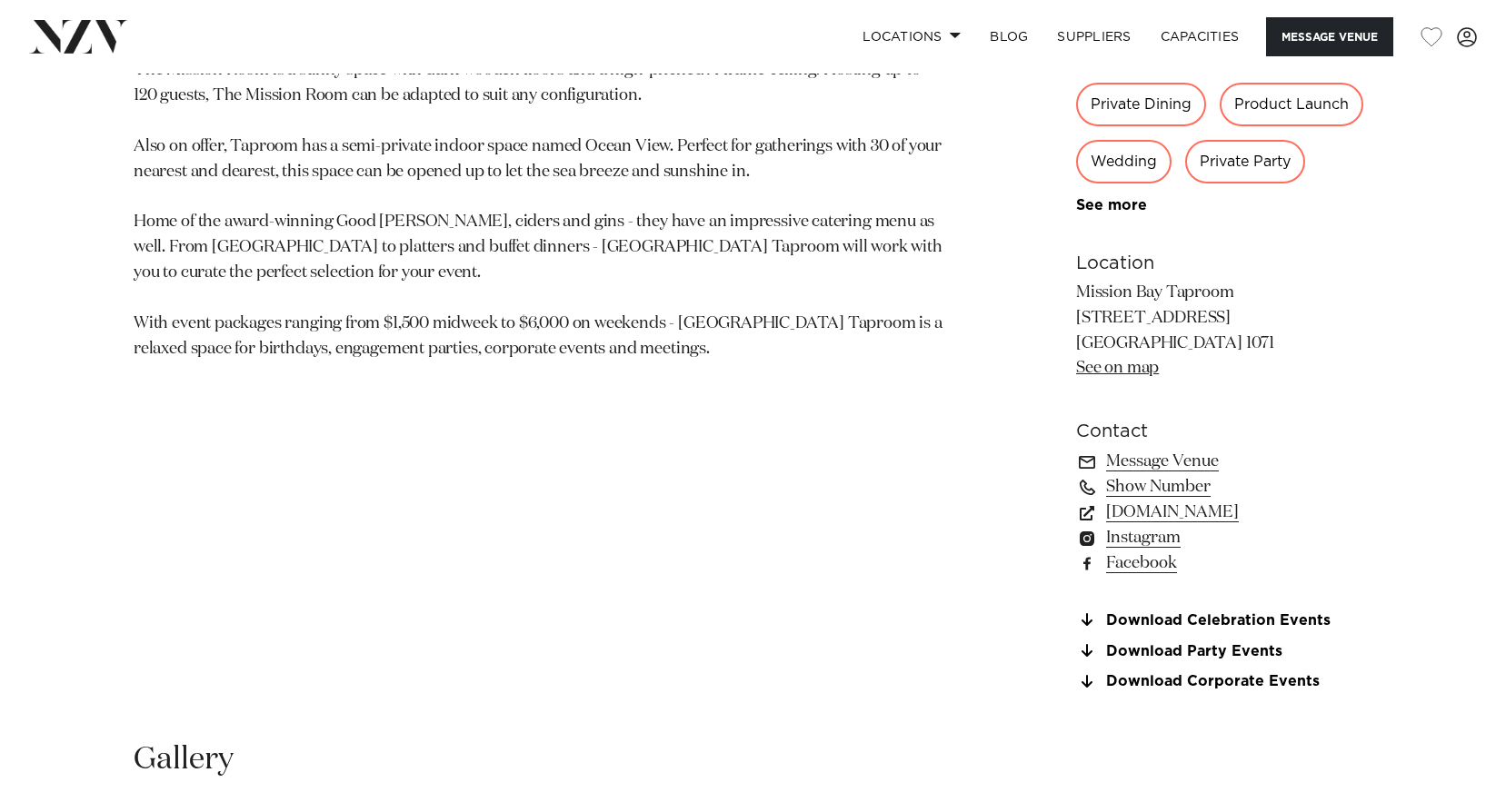
scroll to position [1090, 0]
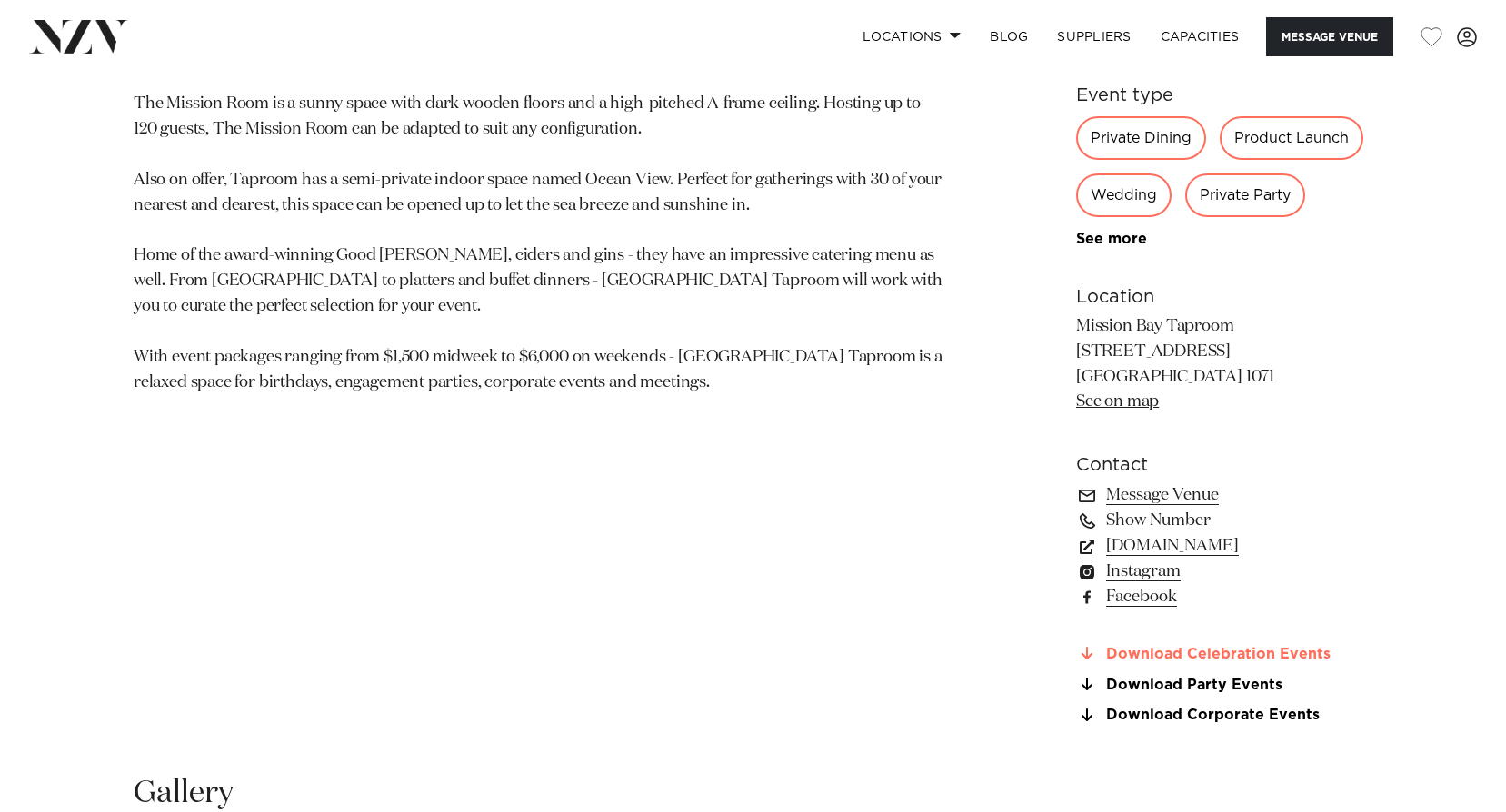
click at [1234, 655] on link "Download Celebration Events" at bounding box center [1225, 654] width 296 height 16
click at [1212, 686] on link "Download Party Events" at bounding box center [1225, 684] width 296 height 16
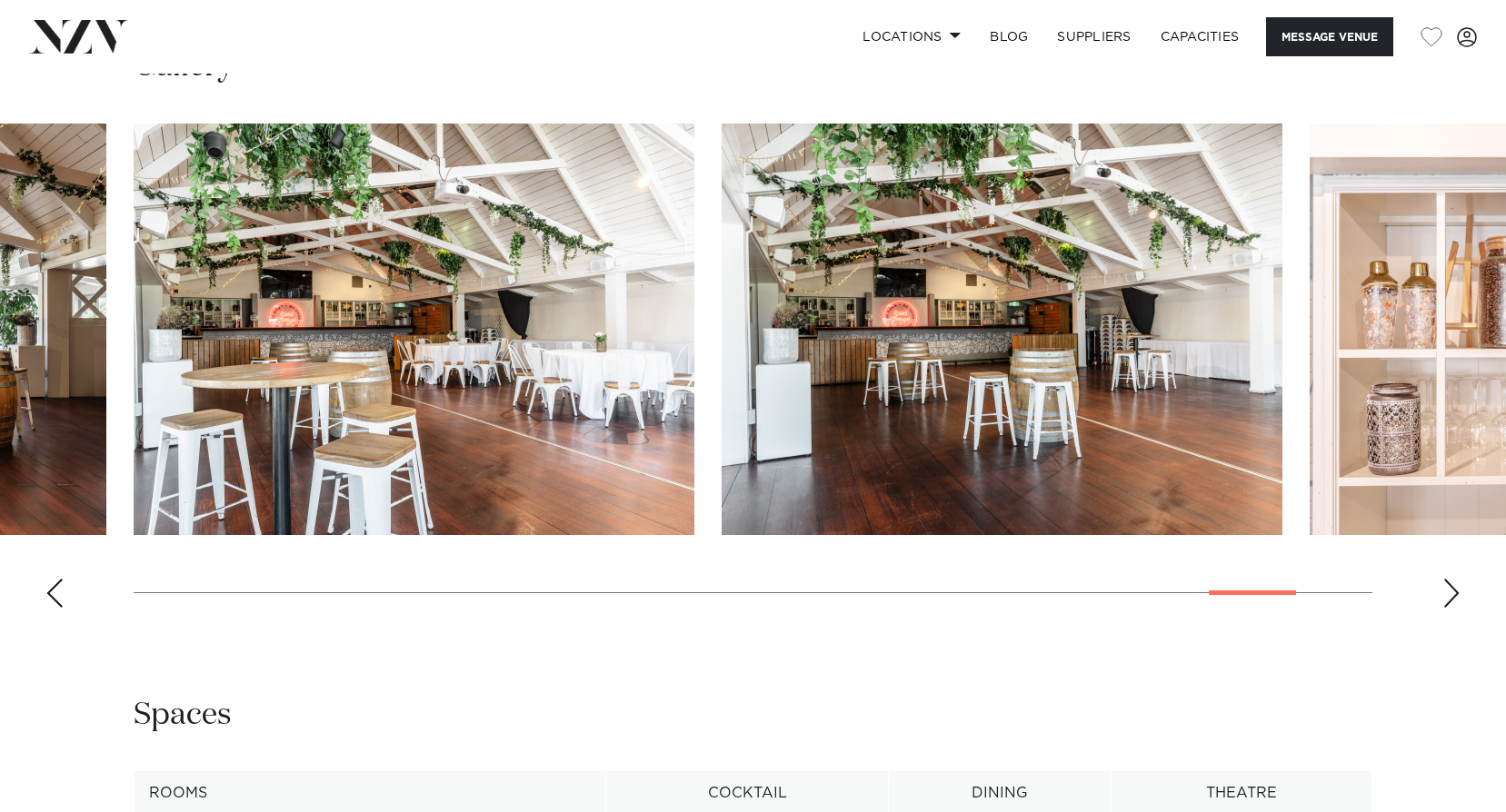
scroll to position [1726, 0]
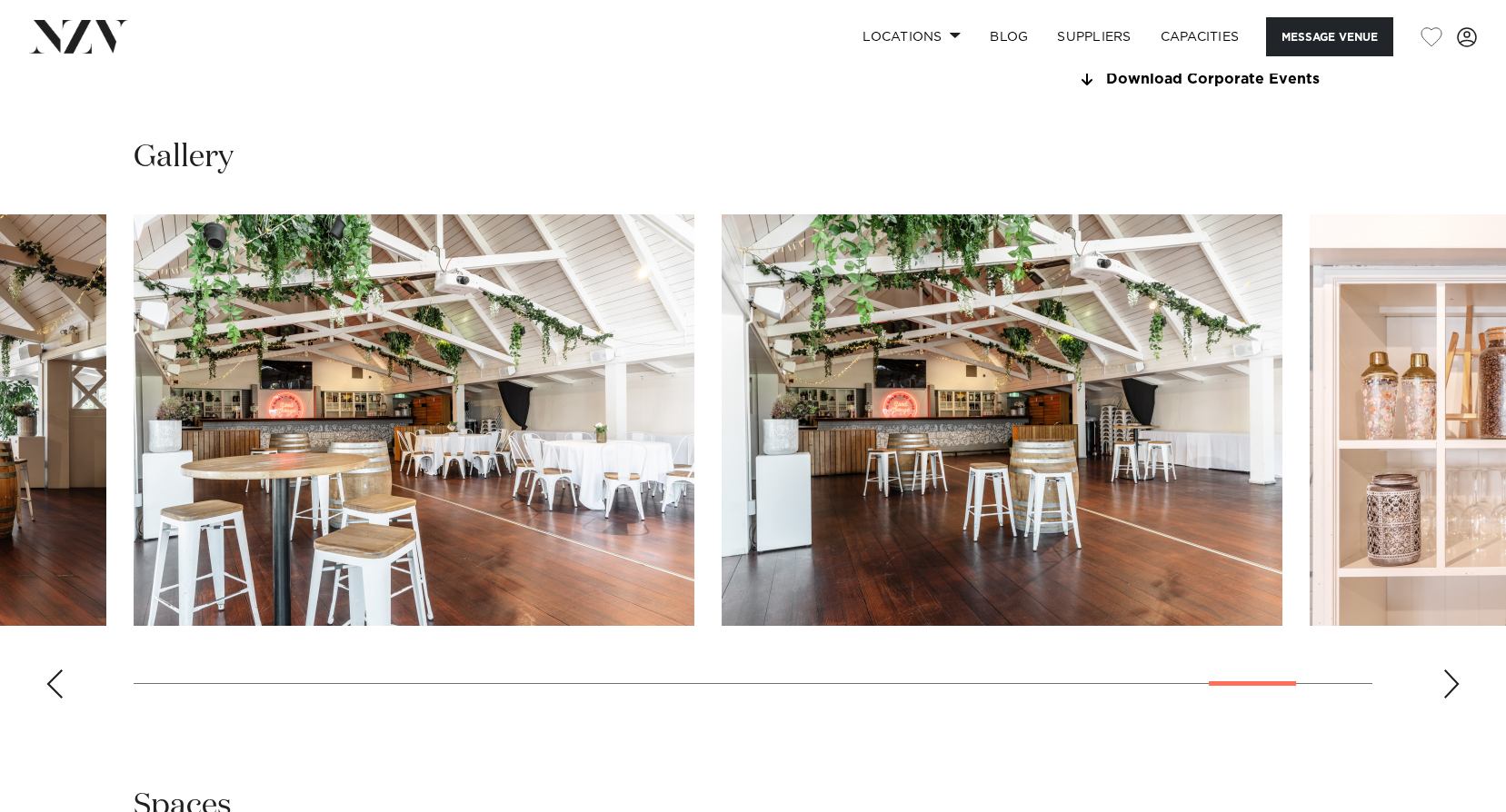
click at [1449, 684] on div "Next slide" at bounding box center [1451, 684] width 18 height 29
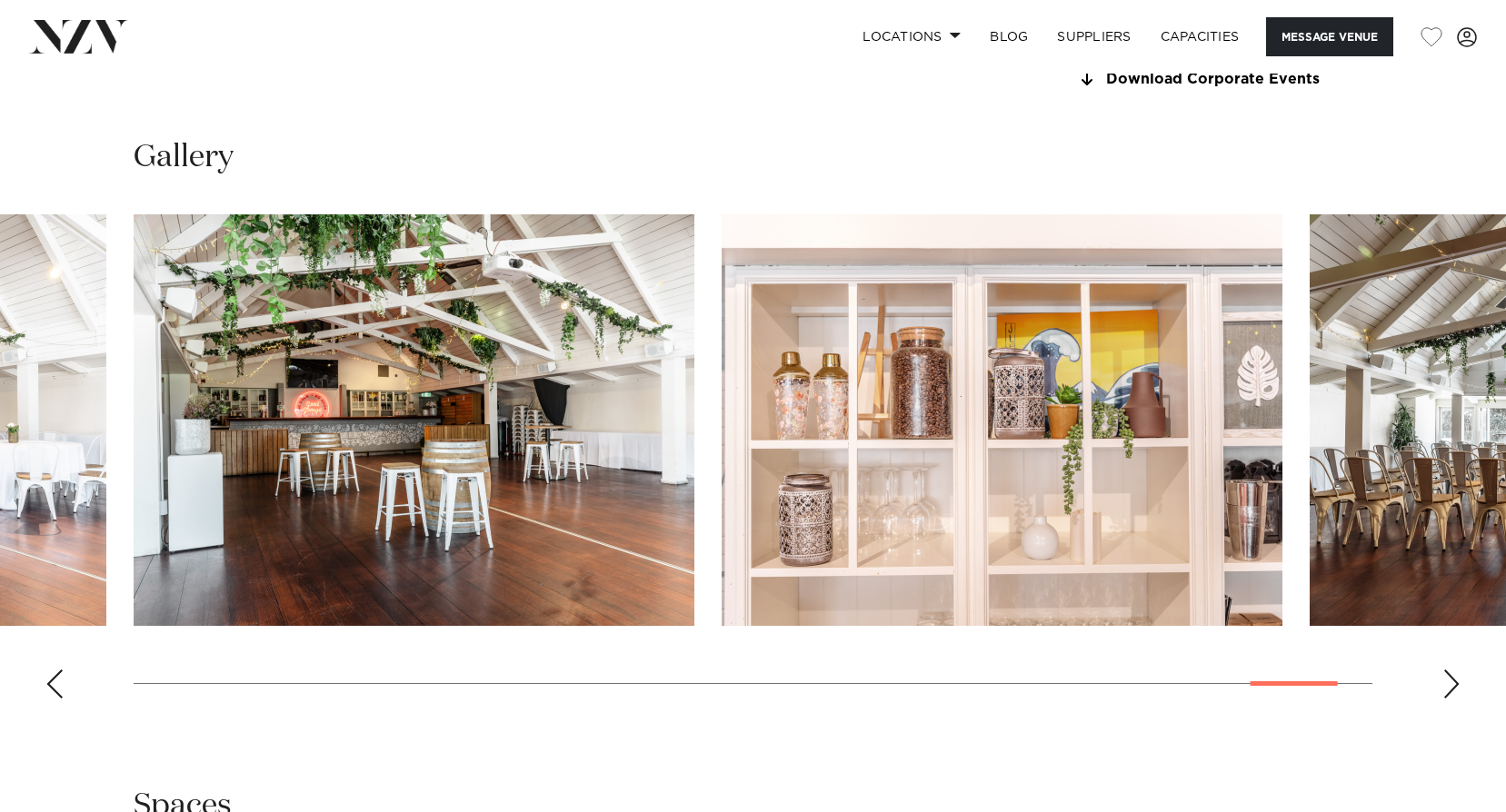
click at [1456, 688] on div "Next slide" at bounding box center [1451, 684] width 18 height 29
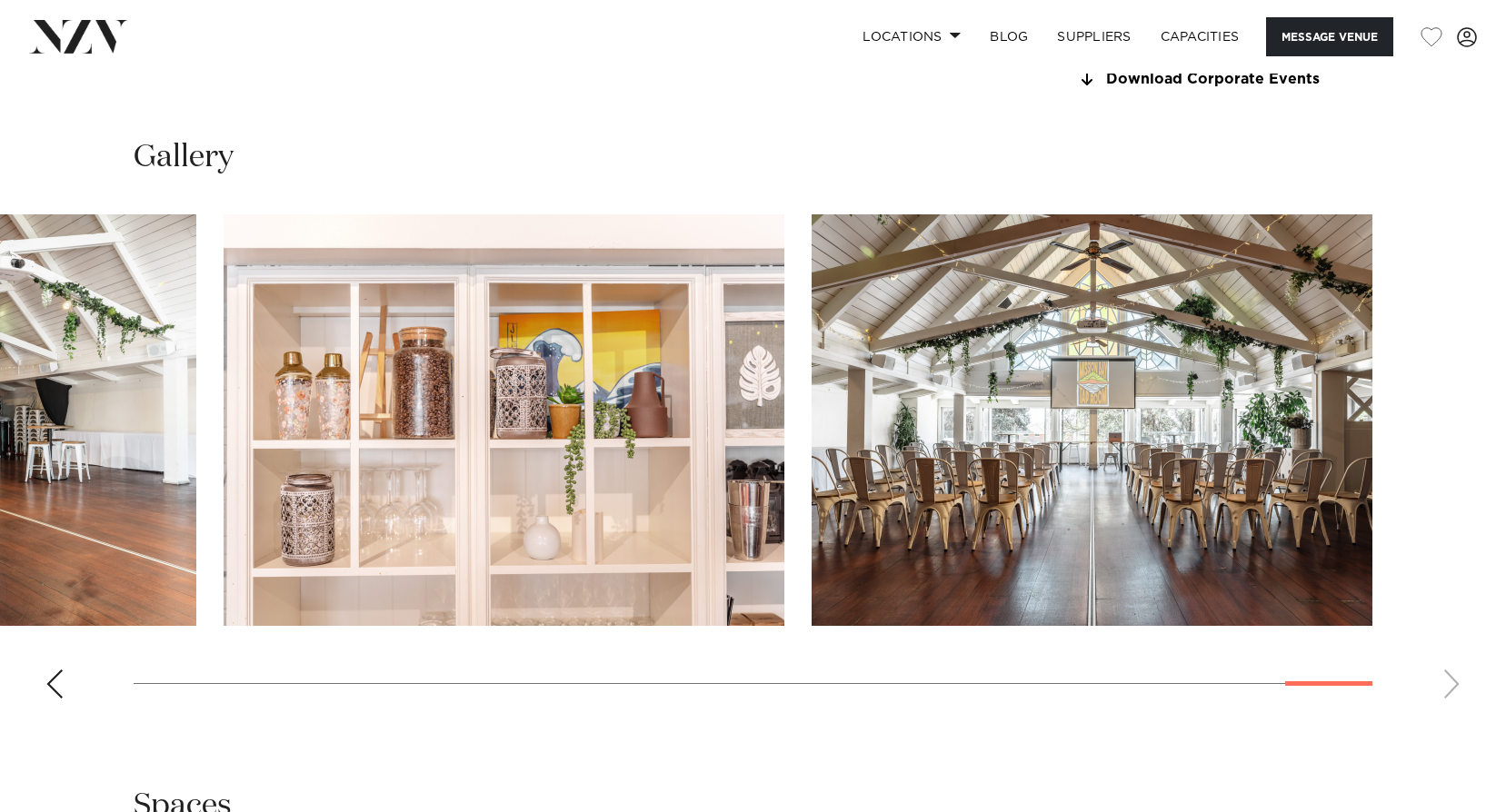
click at [1456, 688] on swiper-container at bounding box center [753, 464] width 1506 height 499
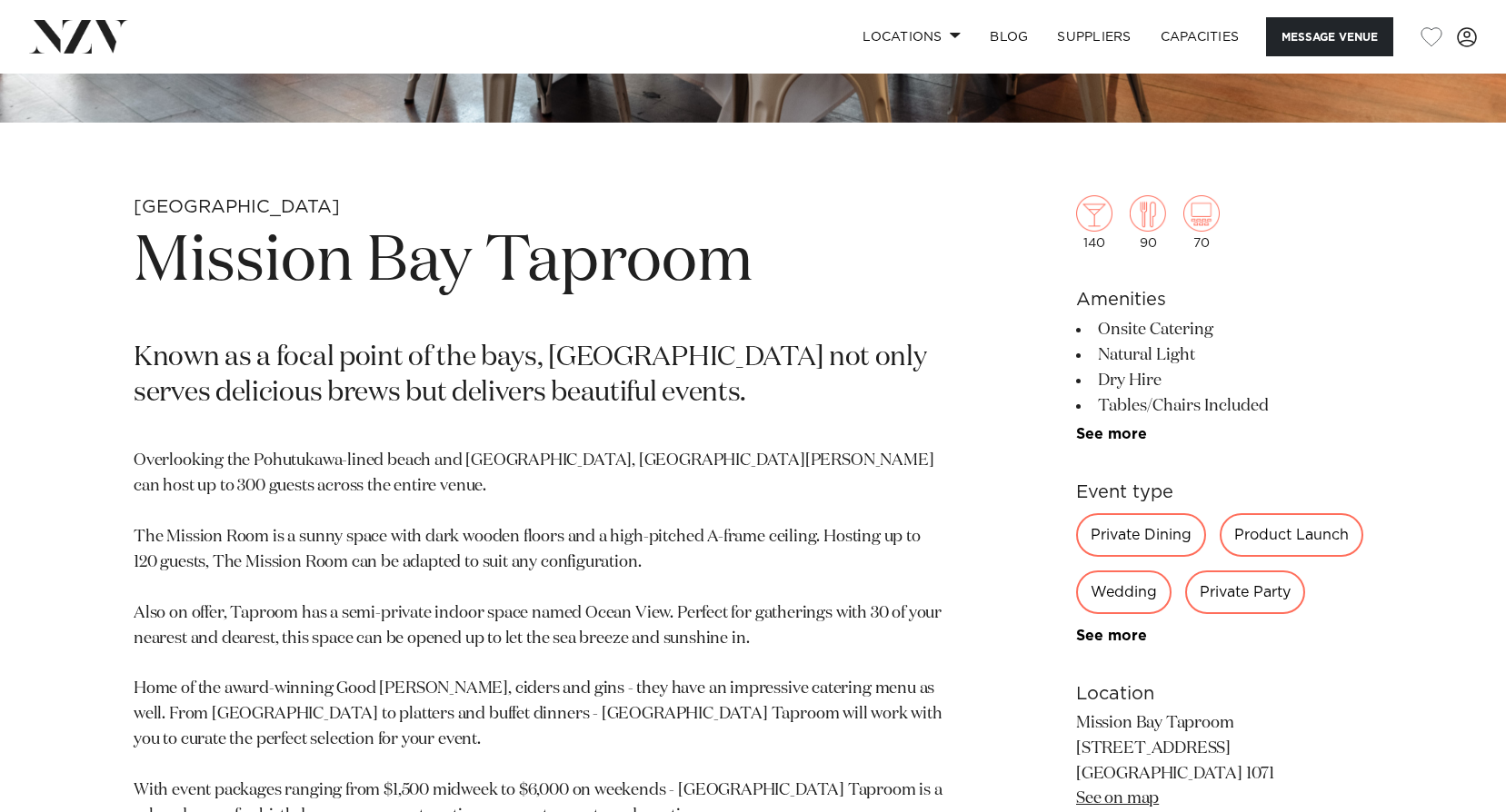
scroll to position [0, 0]
